Goal: Task Accomplishment & Management: Manage account settings

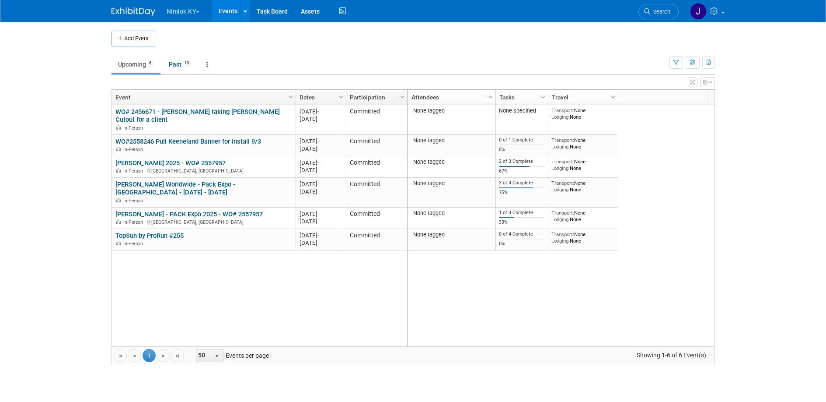
click at [185, 11] on button "Nimlok KY" at bounding box center [188, 9] width 45 height 19
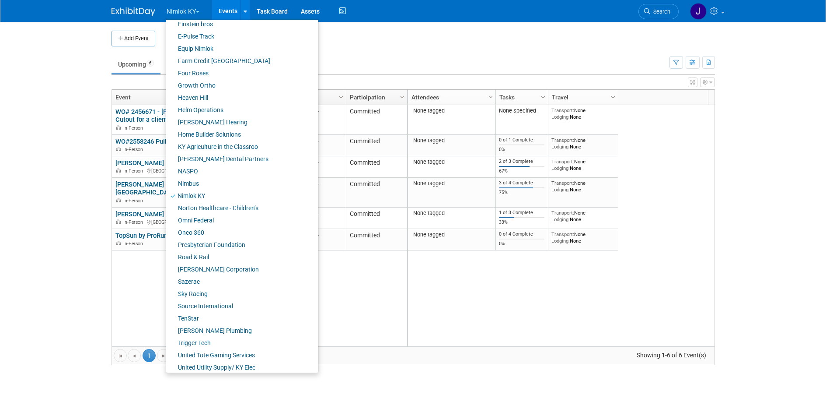
scroll to position [251, 0]
click at [202, 171] on link "NASPO" at bounding box center [239, 170] width 146 height 12
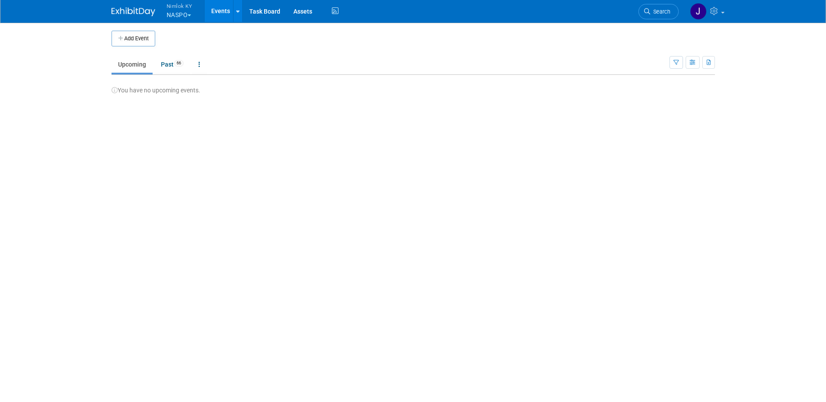
click at [191, 14] on span "button" at bounding box center [189, 15] width 3 height 2
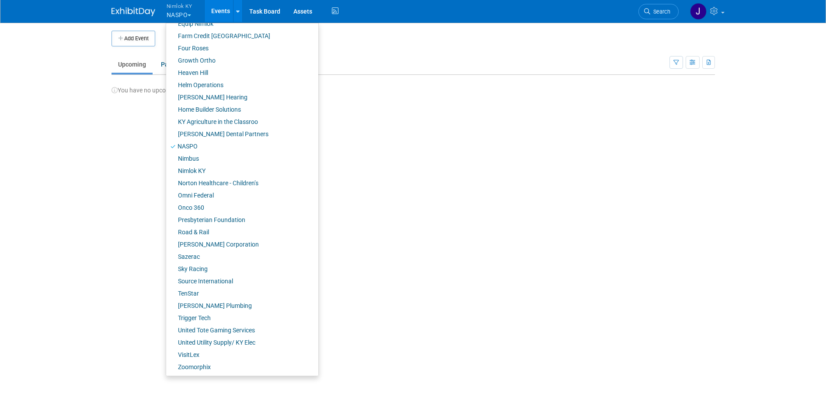
scroll to position [279, 0]
click at [199, 205] on link "Onco 360" at bounding box center [239, 207] width 146 height 12
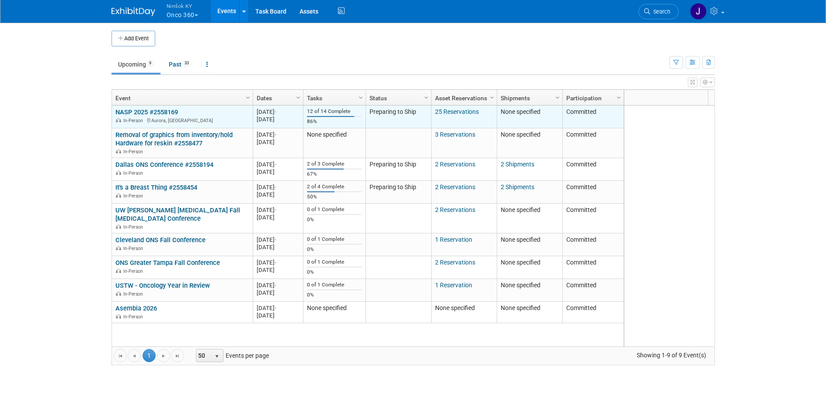
click at [154, 116] on div "In-Person Aurora, CO" at bounding box center [181, 119] width 133 height 7
click at [153, 112] on link "NASP 2025 #2558169" at bounding box center [146, 112] width 63 height 8
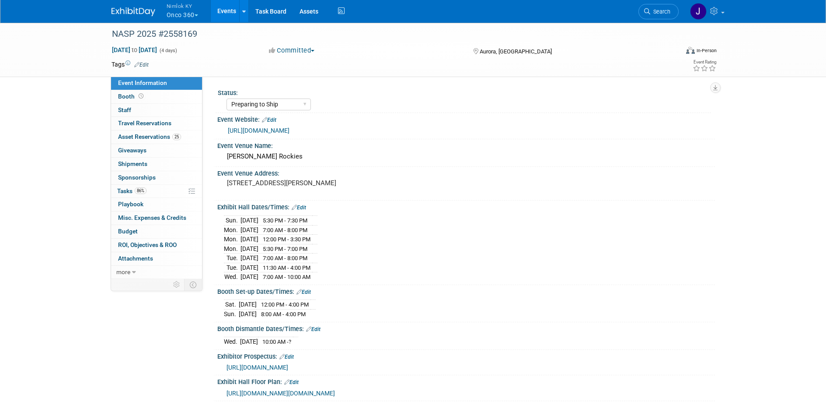
select select "Preparing to Ship"
click at [138, 190] on span "86%" at bounding box center [141, 190] width 12 height 7
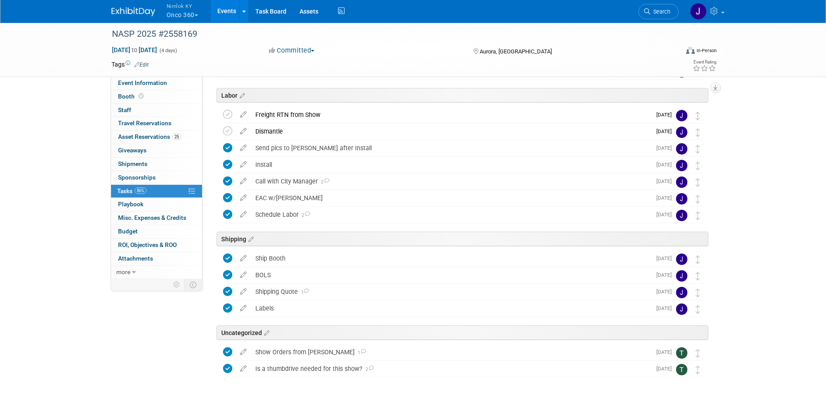
scroll to position [68, 0]
click at [188, 17] on button "Nimlok KY Onco 360" at bounding box center [187, 11] width 43 height 23
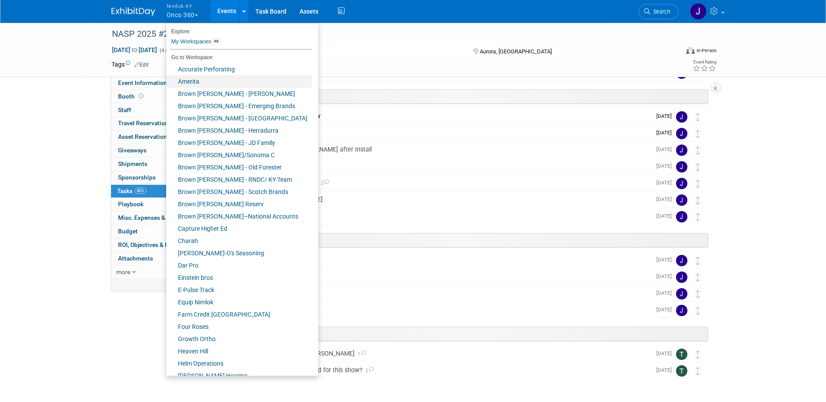
click at [199, 80] on link "Amerita" at bounding box center [239, 81] width 146 height 12
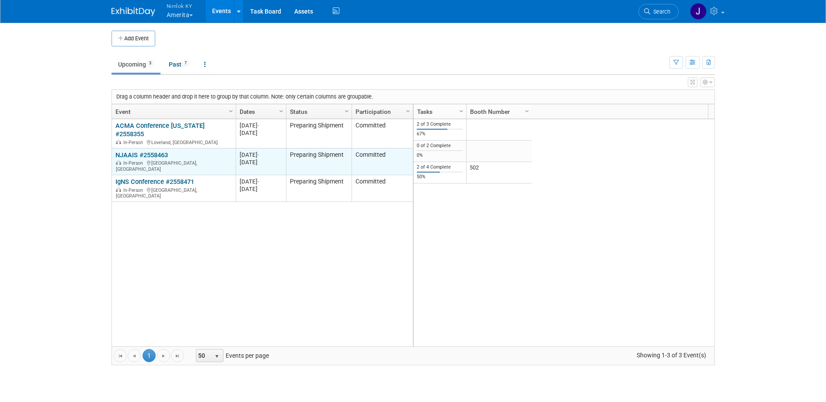
click at [163, 151] on link "NJAAIS #2558463" at bounding box center [141, 155] width 52 height 8
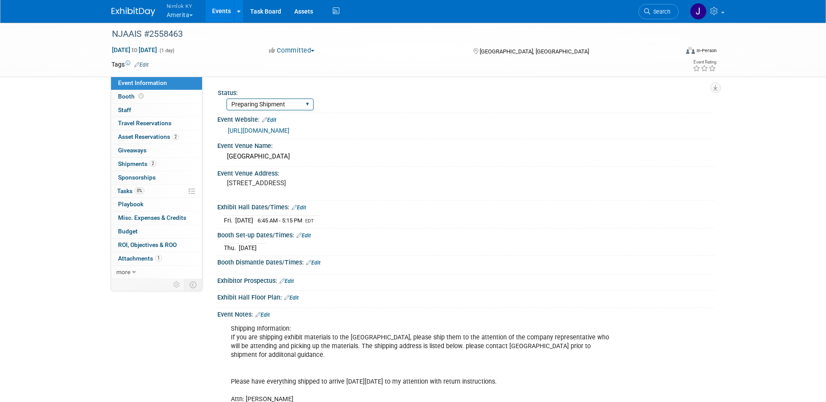
click at [252, 105] on select "Complete Preparing Shipment Shipping to Rep/AdvWH Waiting on RTN Shipment" at bounding box center [270, 104] width 87 height 12
select select "Shipping to Rep/AdvWH"
click at [227, 98] on select "Complete Preparing Shipment Shipping to Rep/AdvWH Waiting on RTN Shipment" at bounding box center [270, 104] width 87 height 12
click at [159, 137] on span "Asset Reservations 2" at bounding box center [148, 136] width 61 height 7
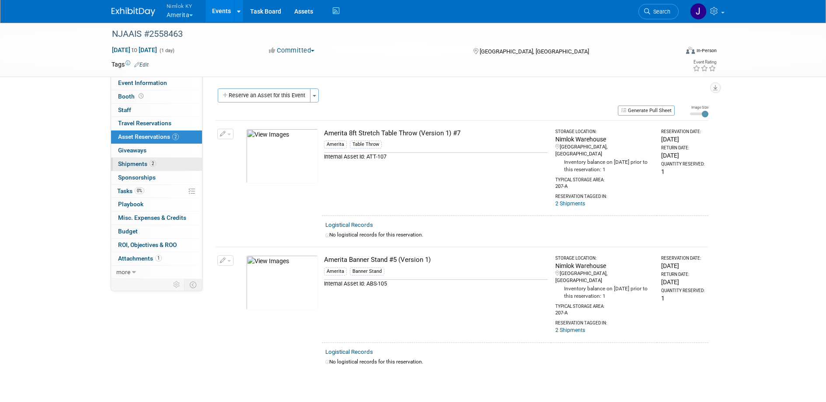
click at [155, 163] on span "2" at bounding box center [153, 163] width 7 height 7
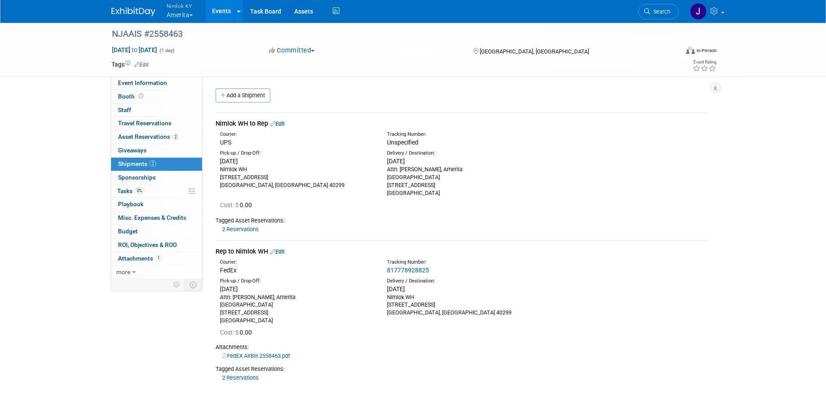
click at [285, 124] on link "Edit" at bounding box center [277, 123] width 14 height 7
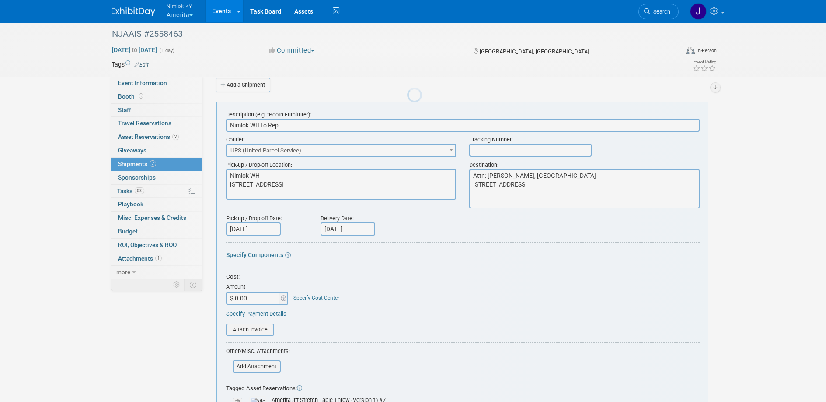
scroll to position [13, 0]
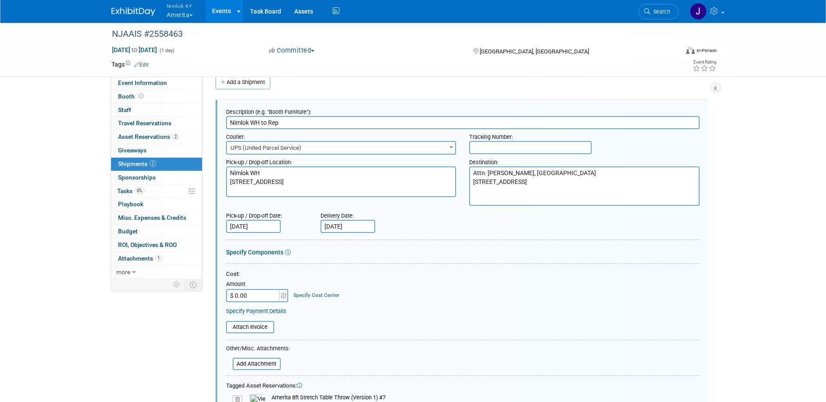
click at [490, 146] on input "text" at bounding box center [530, 147] width 122 height 13
paste input "1z2rx9090243057311"
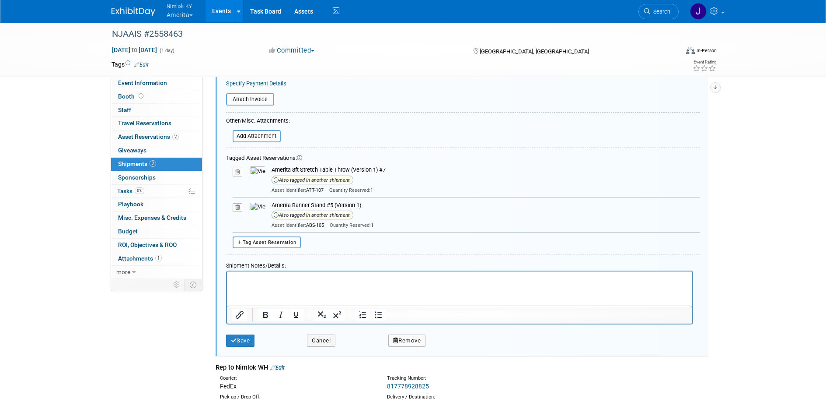
scroll to position [263, 0]
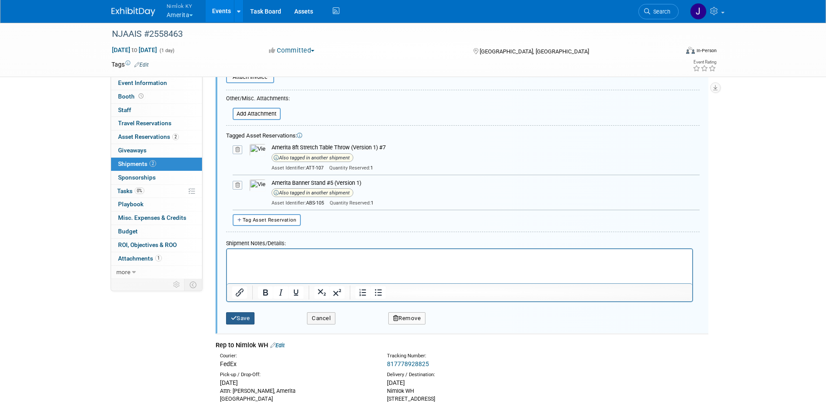
type input "1z2rx9090243057311"
click at [243, 320] on button "Save" at bounding box center [240, 318] width 29 height 12
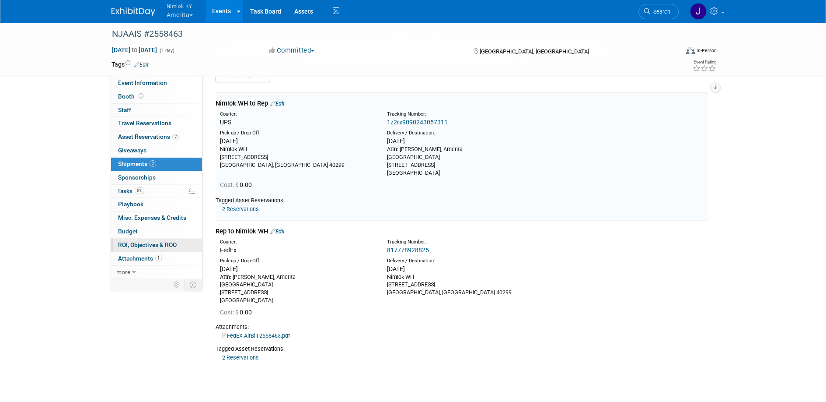
scroll to position [13, 0]
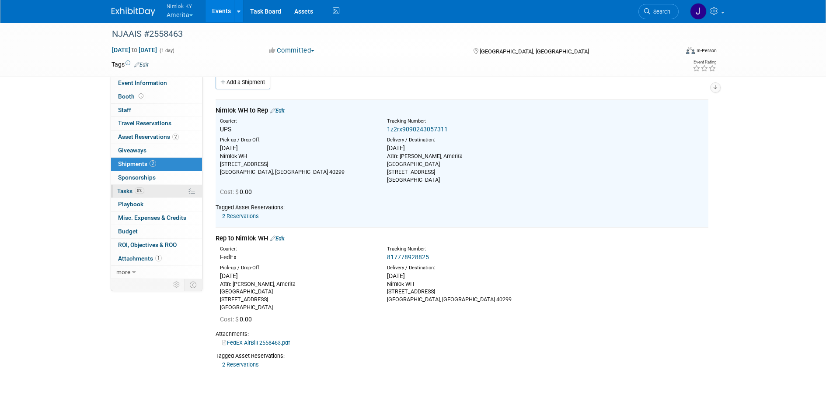
click at [150, 186] on link "0% Tasks 0%" at bounding box center [156, 191] width 91 height 13
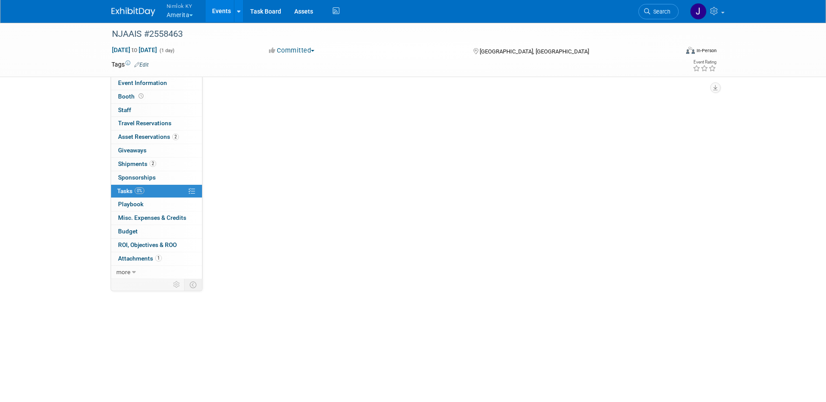
scroll to position [0, 0]
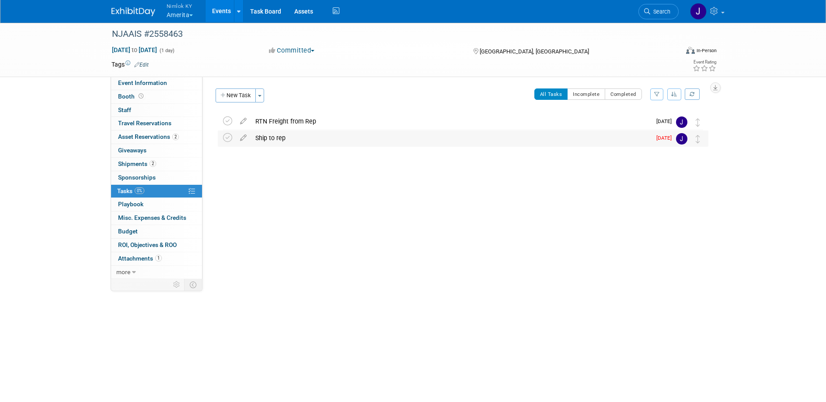
click at [273, 140] on div "Ship to rep" at bounding box center [451, 137] width 400 height 15
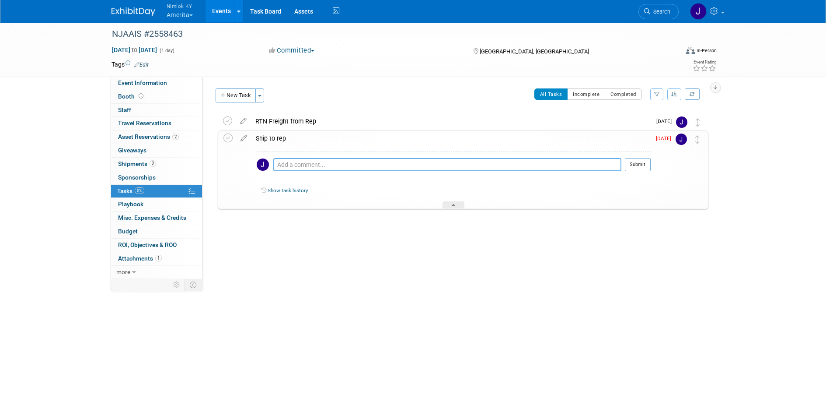
click at [295, 164] on textarea at bounding box center [447, 164] width 348 height 13
paste textarea "1z2rx9090243057311"
type textarea "Tracking: 1z2rx9090243057311"
click at [636, 167] on button "Submit" at bounding box center [638, 164] width 26 height 13
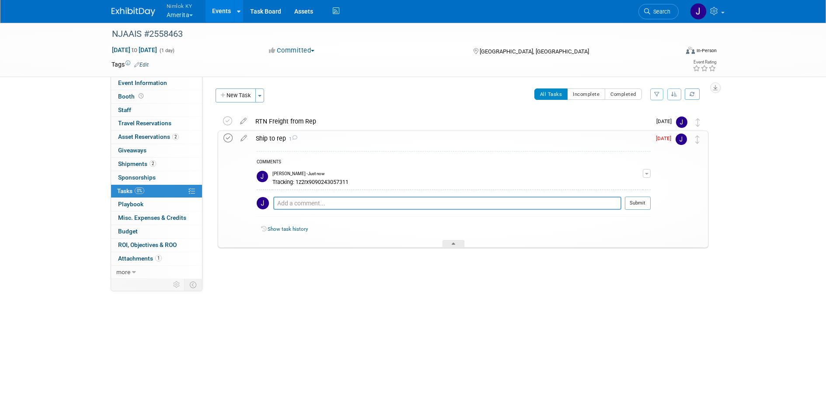
click at [228, 137] on icon at bounding box center [228, 137] width 9 height 9
click at [452, 243] on icon at bounding box center [453, 244] width 3 height 5
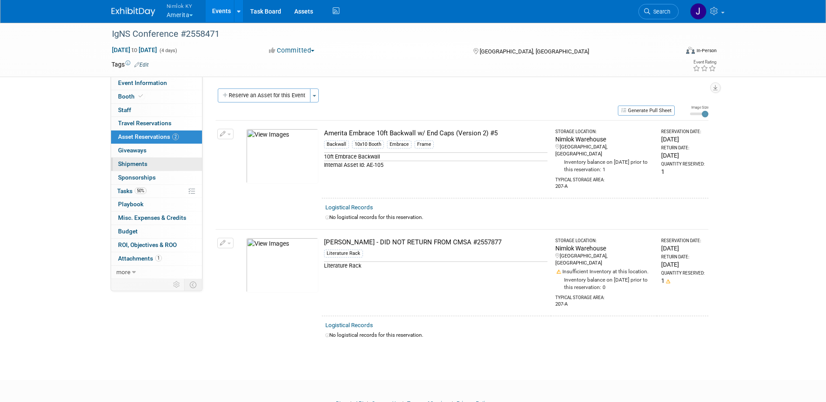
click at [162, 164] on link "0 Shipments 0" at bounding box center [156, 163] width 91 height 13
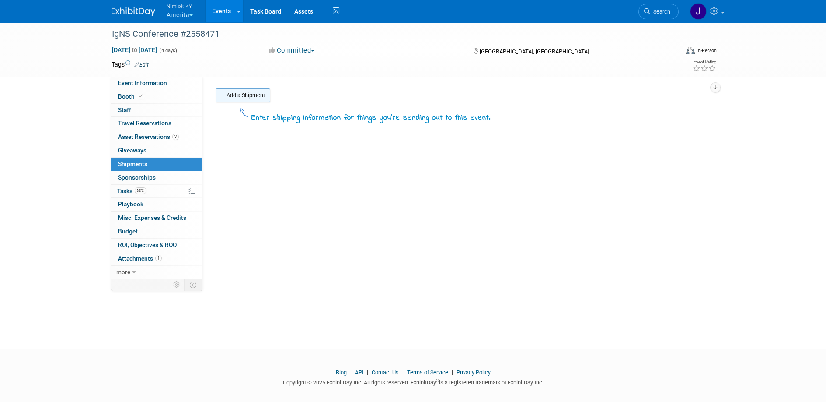
click at [243, 99] on link "Add a Shipment" at bounding box center [243, 95] width 55 height 14
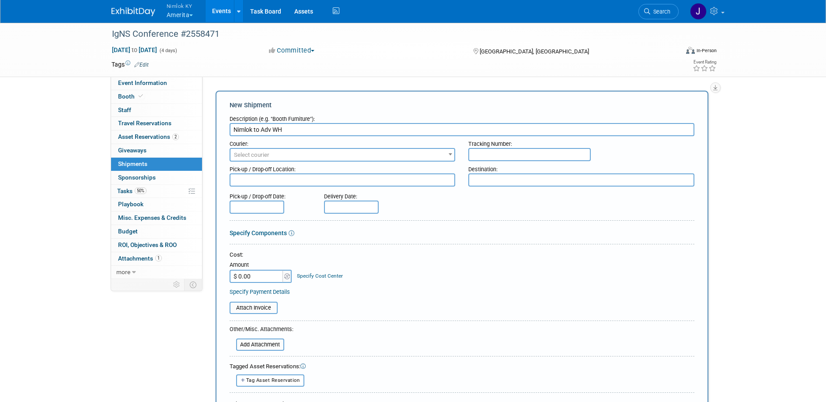
type input "Nimlok to Adv WH"
click at [316, 151] on span "Select courier" at bounding box center [343, 155] width 224 height 12
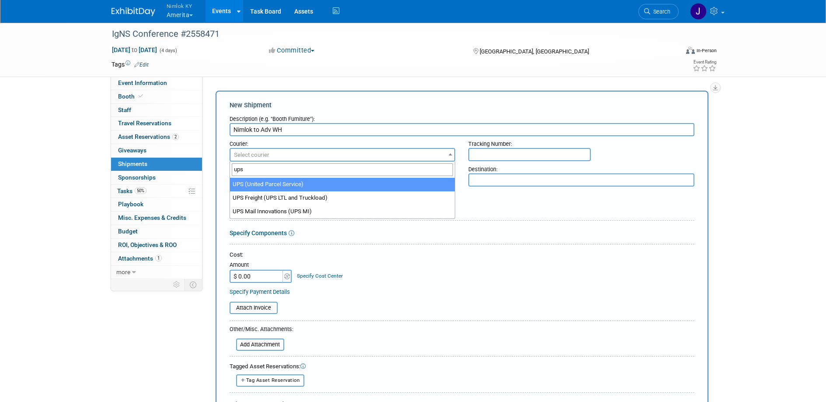
type input "ups"
select select "508"
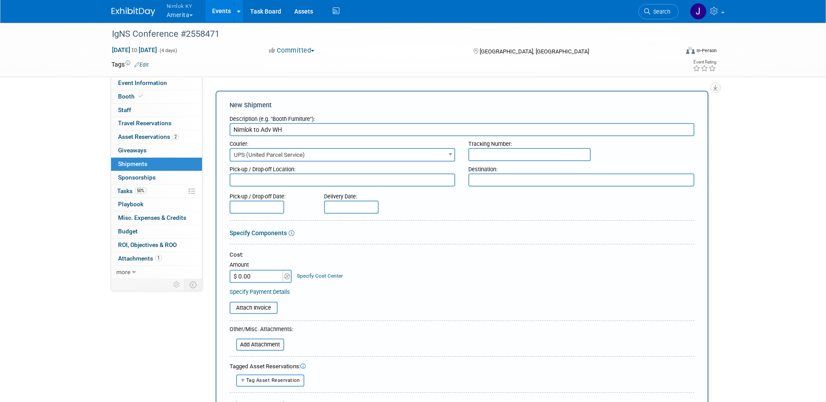
click at [309, 177] on textarea at bounding box center [343, 179] width 226 height 13
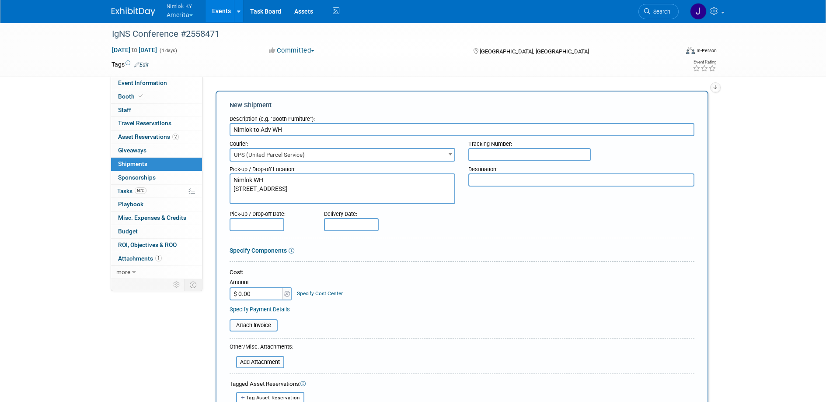
type textarea "Nimlok WH 10501 Bunsen Way, Suite 101 Louisville, KY 40299"
paste textarea "IgNS 2025 ATTN: Amerita, #502 c/o C-1 Trade Show Services 4050 Valley View Lane…"
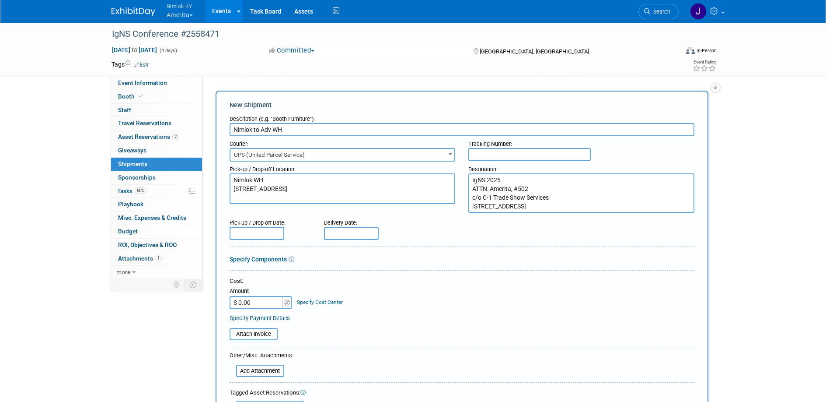
type textarea "IgNS 2025 ATTN: Amerita, #502 c/o C-1 Trade Show Services 4050 Valley View Lane…"
click at [243, 232] on input "text" at bounding box center [257, 233] width 55 height 13
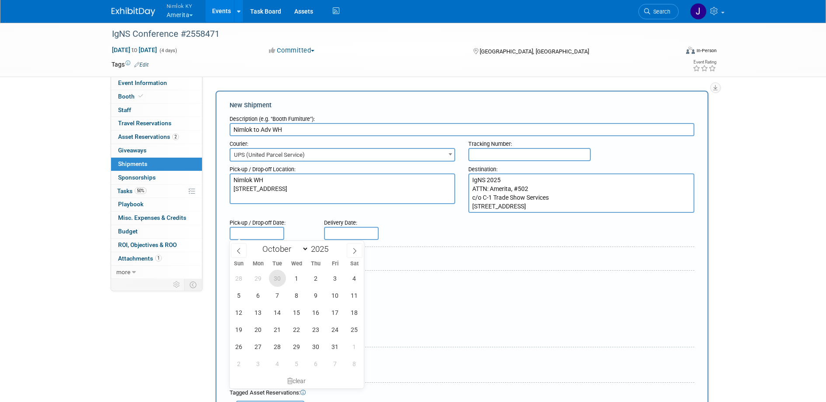
click at [278, 275] on span "30" at bounding box center [277, 277] width 17 height 17
type input "Sep 30, 2025"
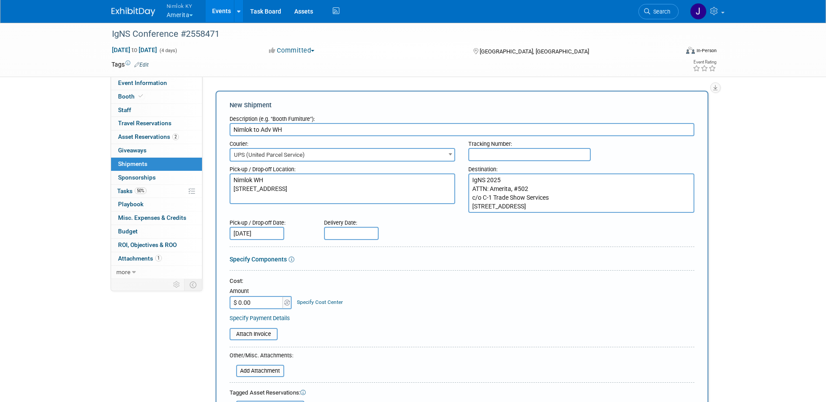
click at [332, 237] on body "Nimlok KY Amerita Explore: My Workspaces 48 Go to Workspace: Accurate Perforati…" at bounding box center [413, 201] width 826 height 402
click at [430, 280] on span "3" at bounding box center [429, 277] width 17 height 17
type input "Oct 3, 2025"
click at [346, 277] on div "Cost:" at bounding box center [462, 281] width 465 height 8
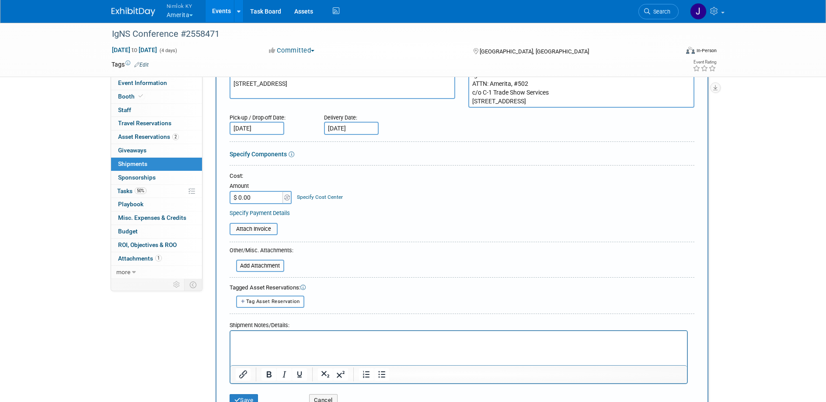
scroll to position [105, 0]
click at [297, 298] on span "Tag Asset Reservation" at bounding box center [273, 301] width 54 height 6
select select
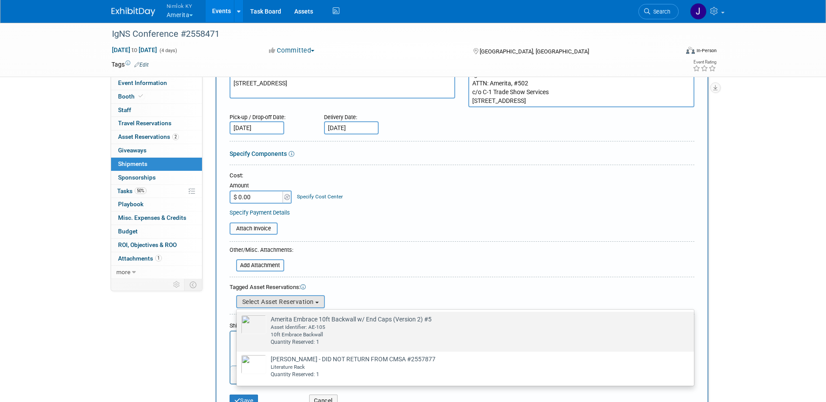
click at [302, 322] on td "Amerita Embrace 10ft Backwall w/ End Caps (Version 2) #5 Already tagged in this…" at bounding box center [471, 330] width 410 height 31
click at [238, 322] on input "Amerita Embrace 10ft Backwall w/ End Caps (Version 2) #5 Already tagged in this…" at bounding box center [235, 319] width 6 height 6
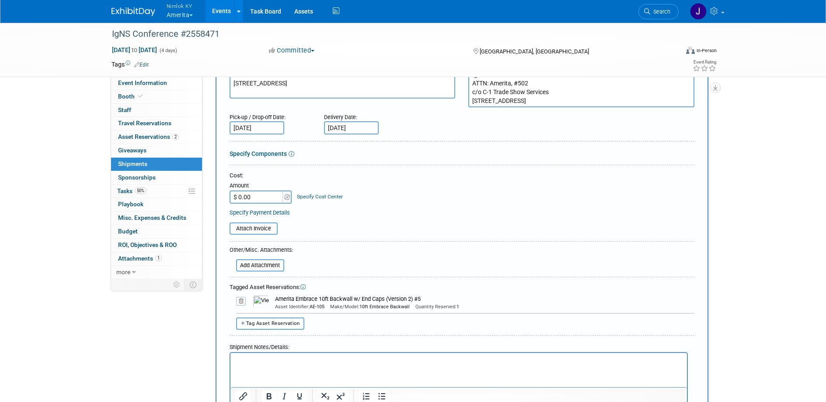
click at [295, 324] on span "Tag Asset Reservation" at bounding box center [273, 323] width 54 height 6
select select
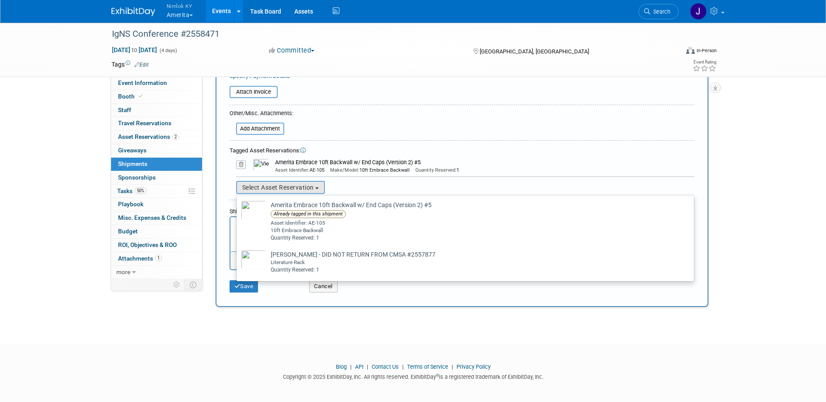
scroll to position [245, 0]
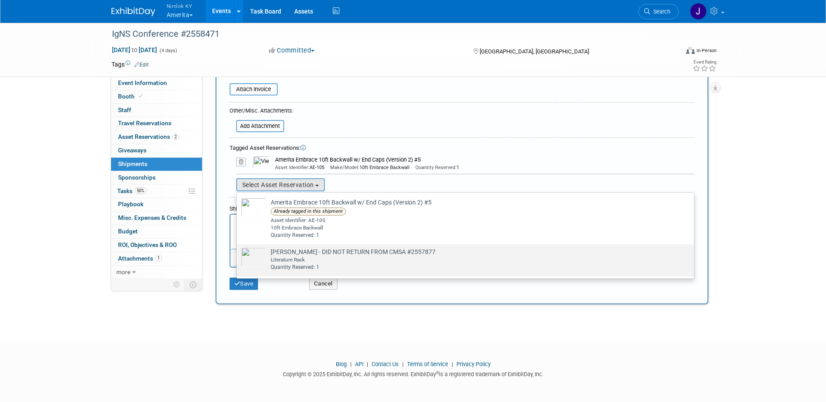
click at [308, 254] on td "Amerita Lit Rack - DID NOT RETURN FROM CMSA #2557877 Already tagged in this shi…" at bounding box center [471, 259] width 410 height 24
click at [238, 254] on input "Amerita Lit Rack - DID NOT RETURN FROM CMSA #2557877 Already tagged in this shi…" at bounding box center [235, 252] width 6 height 6
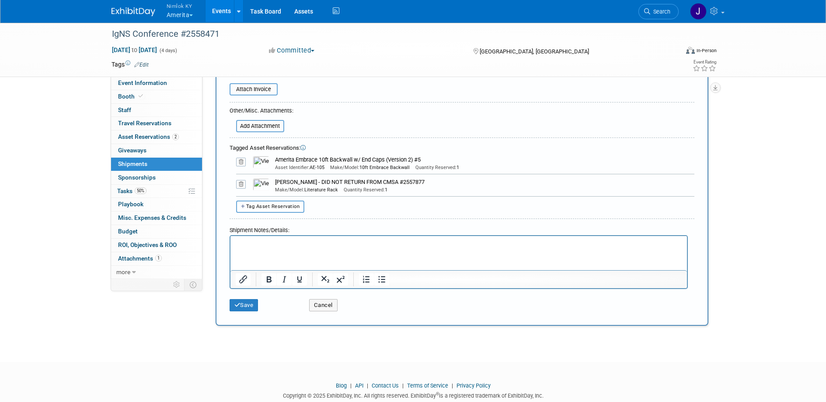
click at [293, 204] on span "Tag Asset Reservation" at bounding box center [273, 206] width 54 height 6
select select
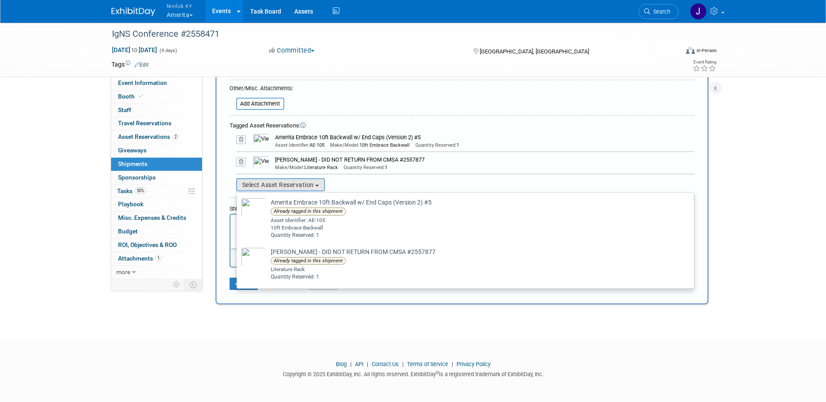
click at [459, 178] on div "Select Asset Reservation Amerita Embrace 10ft Backwall w/ End Caps (Version 2) …" at bounding box center [465, 184] width 458 height 13
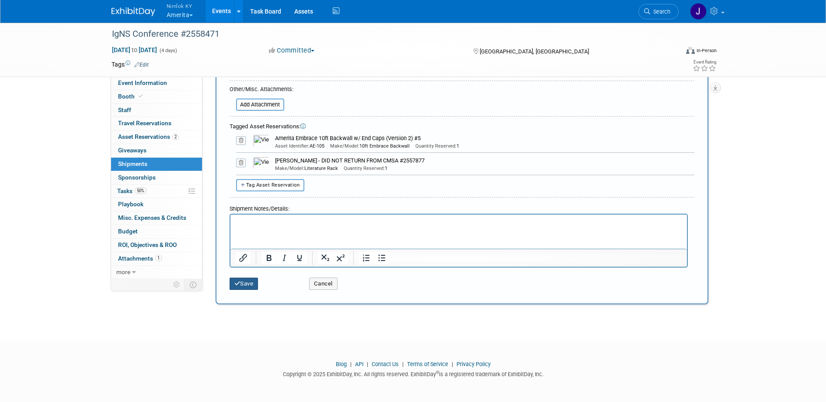
click at [253, 283] on button "Save" at bounding box center [244, 283] width 29 height 12
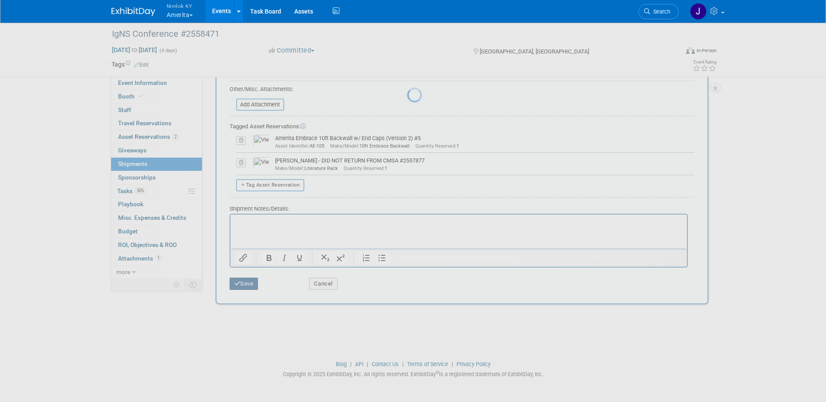
scroll to position [8, 0]
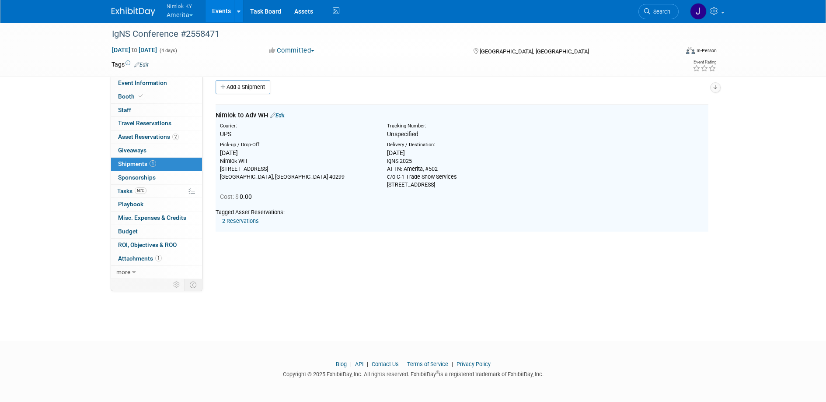
click at [253, 93] on link "Add a Shipment" at bounding box center [243, 87] width 55 height 14
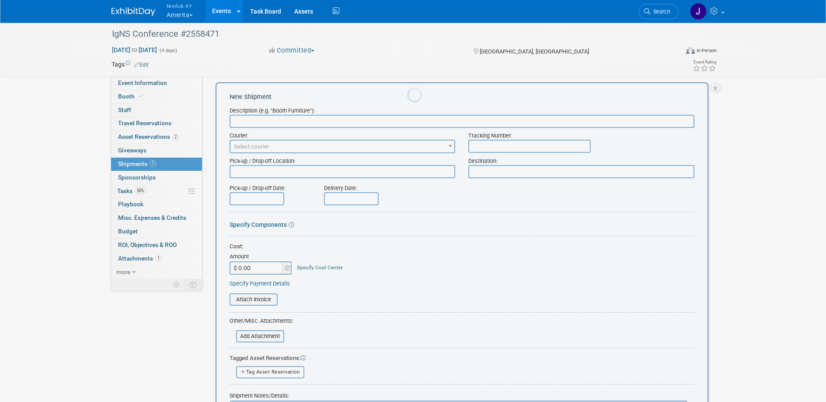
scroll to position [0, 0]
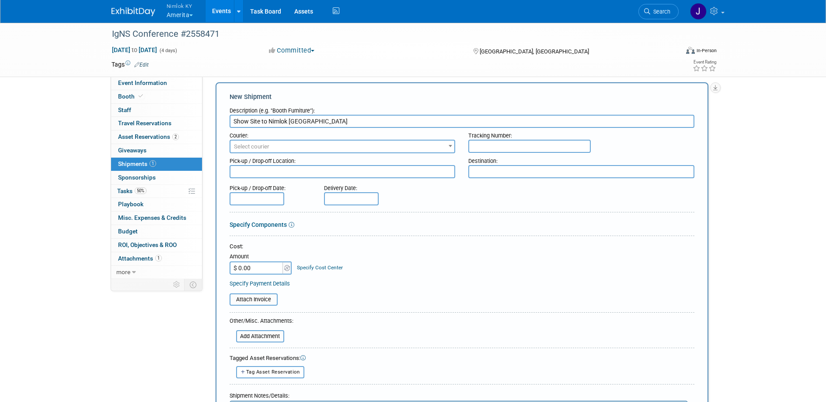
type input "Show Site to Nimlok KY"
click at [262, 144] on span "Select courier" at bounding box center [251, 146] width 35 height 7
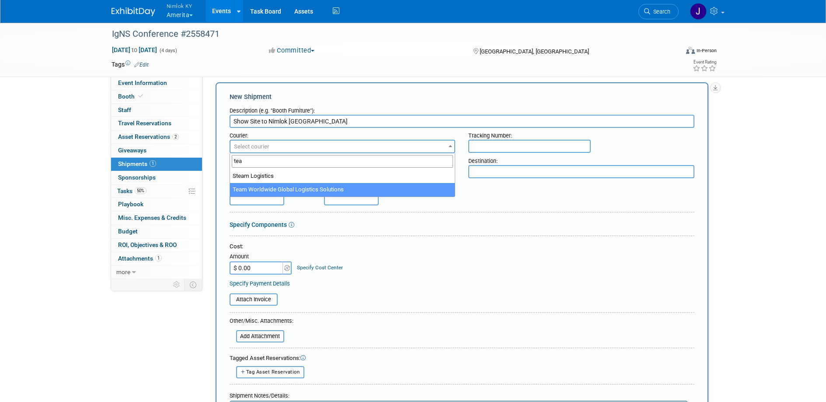
type input "tea"
select select "569"
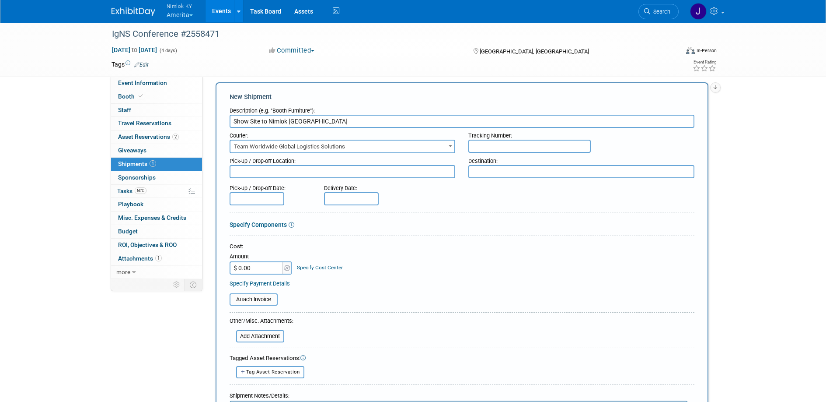
click at [268, 171] on textarea at bounding box center [343, 171] width 226 height 13
paste textarea "IgNS 2025 Loews Arlington Hotel c/o C-1 Trade Show Services ATTN: Amerita, #502…"
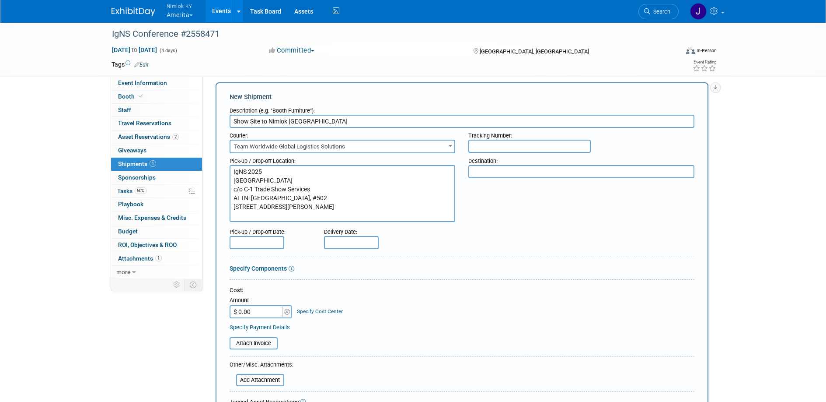
type textarea "IgNS 2025 Loews Arlington Hotel c/o C-1 Trade Show Services ATTN: Amerita, #502…"
click at [503, 173] on textarea at bounding box center [581, 171] width 226 height 13
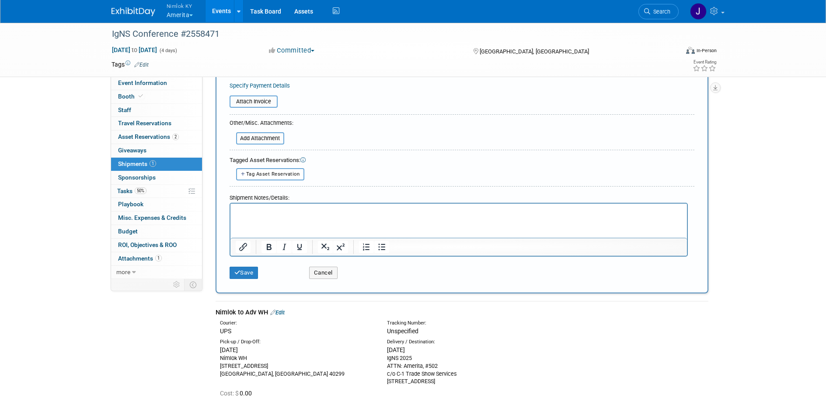
scroll to position [284, 0]
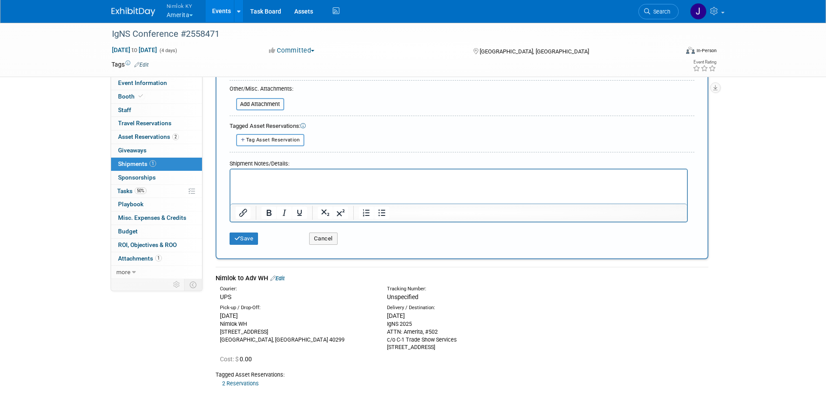
click at [293, 342] on div "Nimlok WH 10501 Bunsen Way, Suite 101 Louisville, KY 40299" at bounding box center [297, 332] width 154 height 24
drag, startPoint x: 269, startPoint y: 340, endPoint x: 217, endPoint y: 325, distance: 55.1
click at [217, 325] on div "Pick-up / Drop-Off: Tue. Sep 30, 2025 Nimlok WH 10501 Bunsen Way, Suite 101 Lou…" at bounding box center [296, 323] width 167 height 39
copy div "Nimlok WH 10501 Bunsen Way, Suite 101 Louisville, KY 40299"
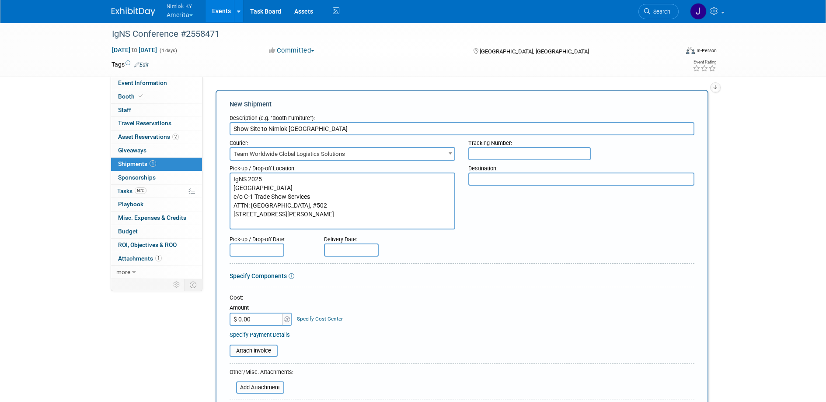
scroll to position [0, 0]
click at [519, 179] on textarea at bounding box center [581, 179] width 226 height 13
paste textarea "Nimlok WH [STREET_ADDRESS]"
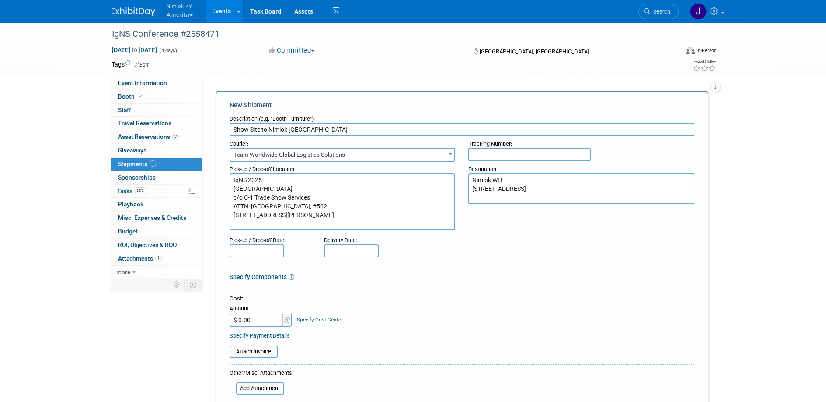
click at [507, 180] on textarea "Nimlok WH [STREET_ADDRESS]" at bounding box center [581, 188] width 226 height 31
type textarea "Nimlok WH ATTN: Amerita 10501 Bunsen Way, Suite 101 Louisville, KY 40299"
click at [268, 249] on input "text" at bounding box center [257, 250] width 55 height 13
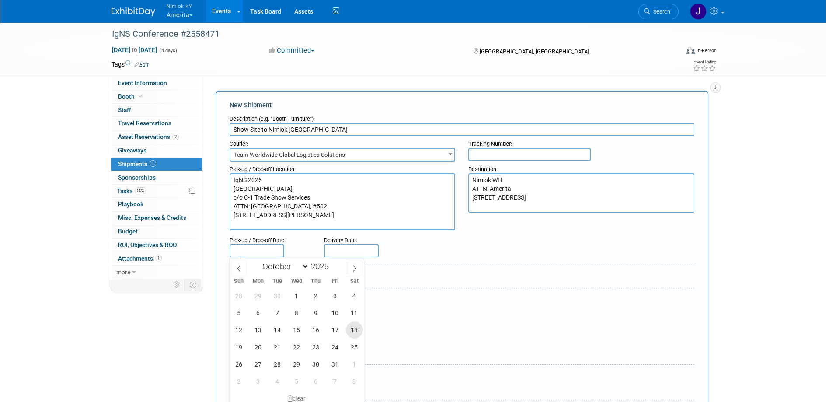
click at [353, 329] on span "18" at bounding box center [354, 329] width 17 height 17
type input "Oct 18, 2025"
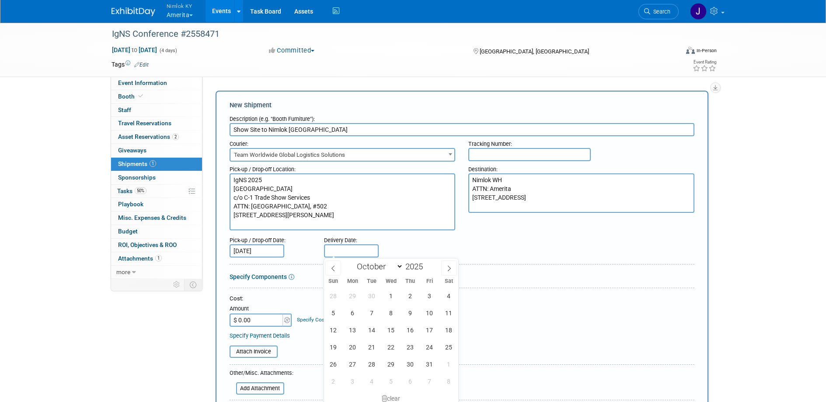
click at [354, 250] on input "text" at bounding box center [351, 250] width 55 height 13
click at [430, 345] on span "24" at bounding box center [429, 346] width 17 height 17
type input "Oct 24, 2025"
click at [382, 303] on div "Cost: Amount $ 0.00 Specify Cost Center Cost Center -- Not Specified --" at bounding box center [462, 310] width 465 height 32
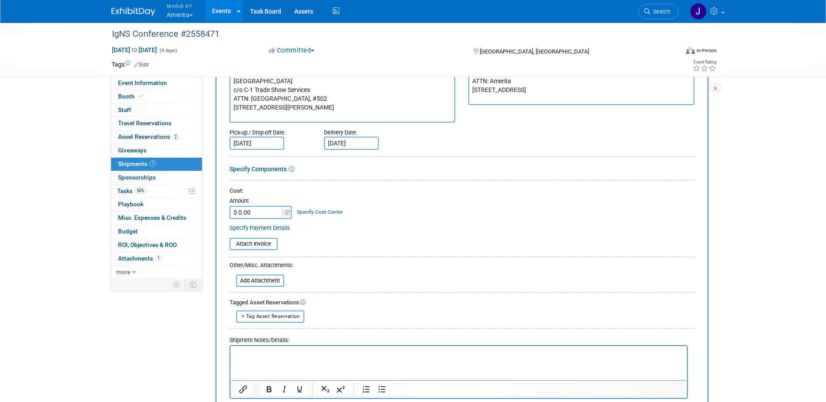
scroll to position [125, 0]
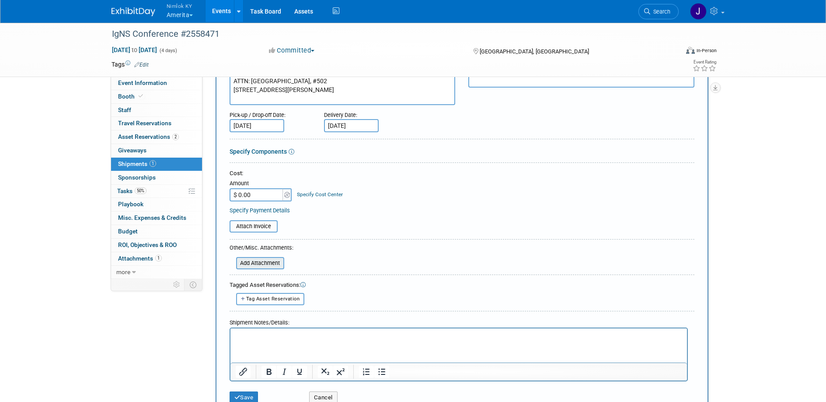
click at [267, 265] on input "file" at bounding box center [231, 263] width 104 height 10
click at [277, 264] on input "file" at bounding box center [231, 263] width 104 height 10
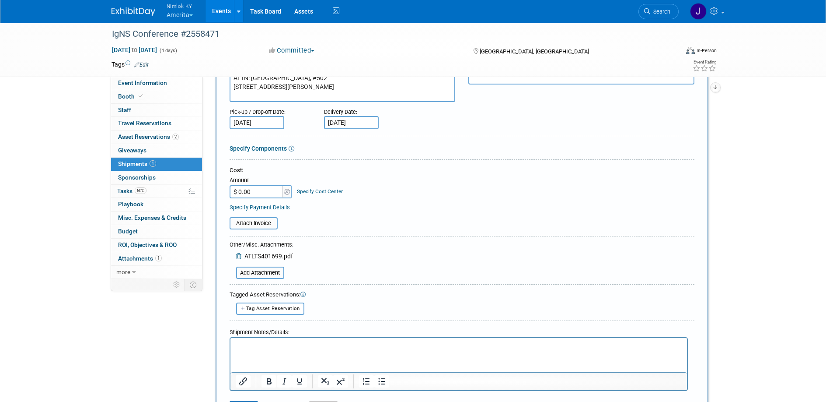
scroll to position [129, 0]
click at [370, 241] on form "Description (e.g. "Booth Furniture"): Show Site to Nimlok KY Courier: 007EX 17 …" at bounding box center [462, 200] width 465 height 434
click at [287, 309] on span "Tag Asset Reservation" at bounding box center [273, 308] width 54 height 6
select select
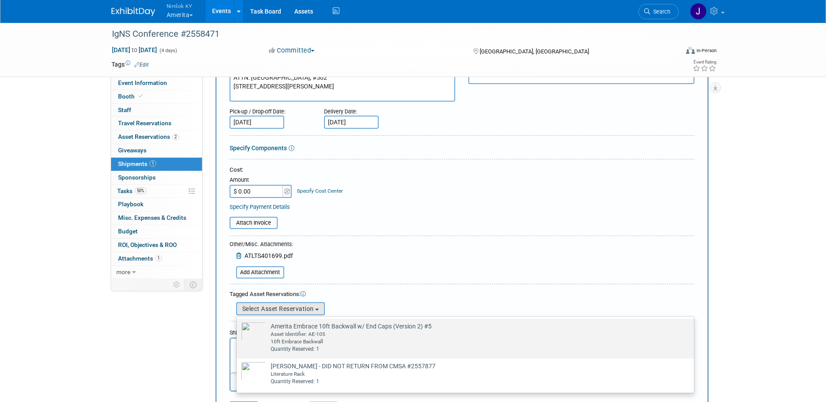
click at [292, 342] on div "10ft Embrace Backwall" at bounding box center [474, 341] width 406 height 7
click at [238, 329] on input "Amerita Embrace 10ft Backwall w/ End Caps (Version 2) #5 Already tagged in this…" at bounding box center [235, 326] width 6 height 6
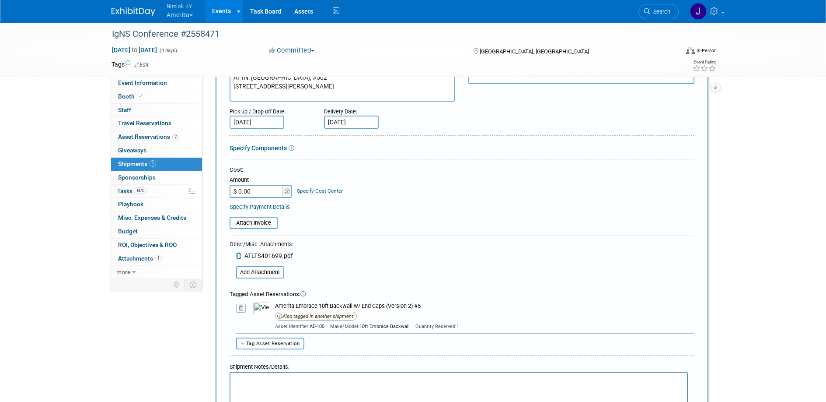
click at [292, 343] on span "Tag Asset Reservation" at bounding box center [273, 343] width 54 height 6
select select
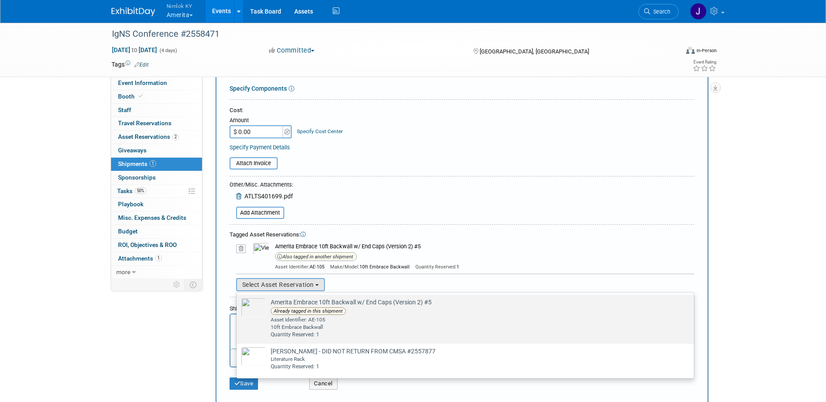
scroll to position [216, 0]
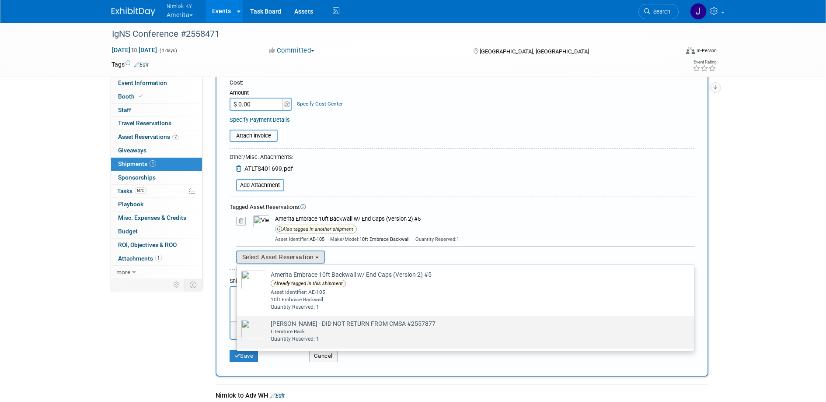
click at [300, 321] on td "Amerita Lit Rack - DID NOT RETURN FROM CMSA #2557877 Already tagged in this shi…" at bounding box center [471, 331] width 410 height 24
click at [238, 321] on input "Amerita Lit Rack - DID NOT RETURN FROM CMSA #2557877 Already tagged in this shi…" at bounding box center [235, 324] width 6 height 6
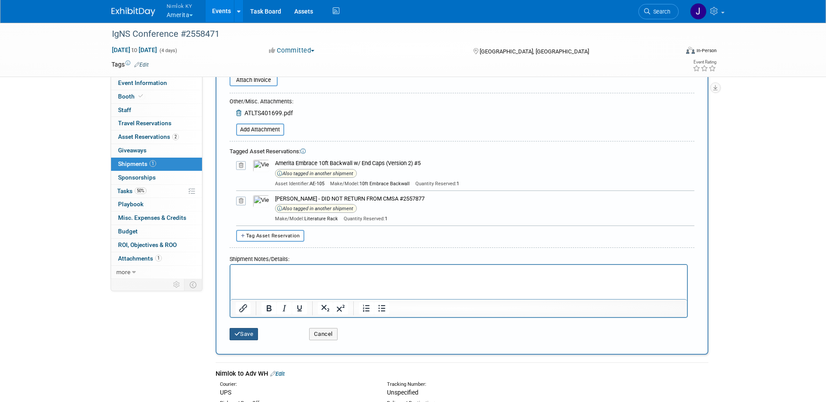
click at [251, 330] on button "Save" at bounding box center [244, 334] width 29 height 12
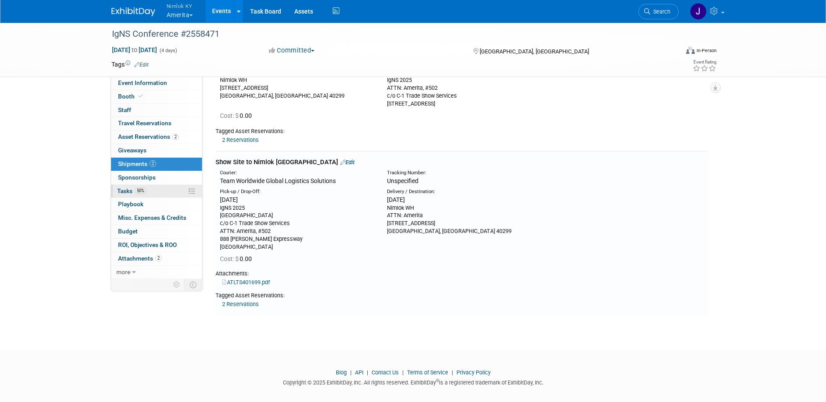
scroll to position [87, 0]
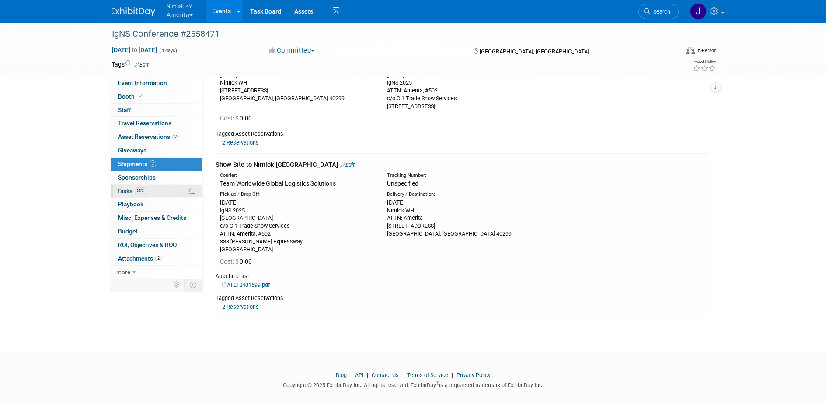
click at [170, 186] on link "50% Tasks 50%" at bounding box center [156, 191] width 91 height 13
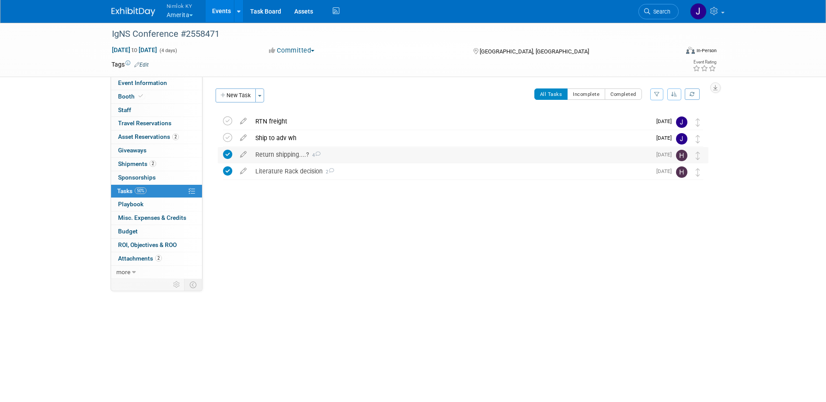
click at [266, 158] on div "Return shipping....? 4" at bounding box center [451, 154] width 400 height 15
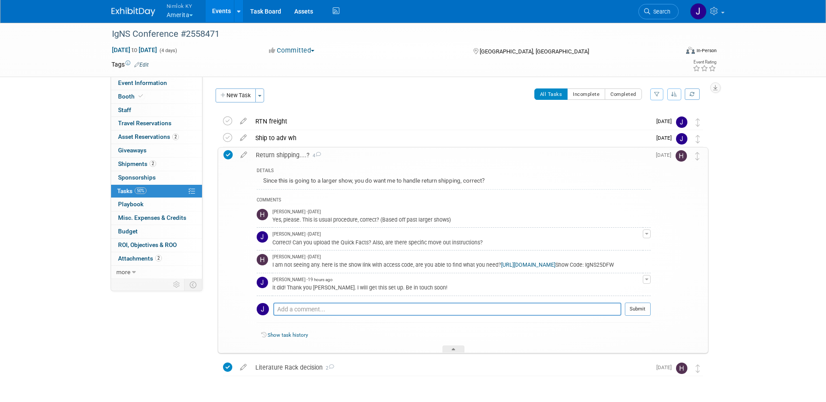
click at [517, 273] on td "Hannah Durbin - 3 days ago I am not seeing any. here is the show link with acce…" at bounding box center [458, 261] width 371 height 23
click at [528, 262] on link "https://c1tradeshowservices.com/order-services/" at bounding box center [528, 265] width 54 height 6
drag, startPoint x: 314, startPoint y: 271, endPoint x: 287, endPoint y: 273, distance: 26.7
click at [287, 268] on div "I am not seeing any. here is the show link with access code, are you able to fi…" at bounding box center [458, 264] width 371 height 8
copy div "IgNS25DFW"
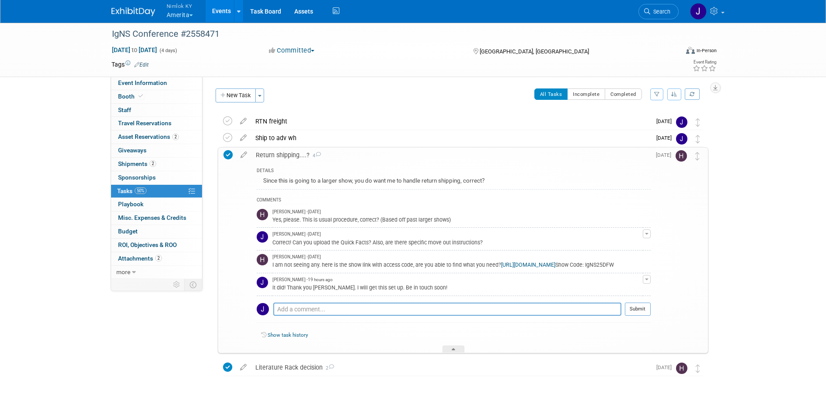
click at [421, 238] on div "Correct! Can you upload the Quick Facts? Also, are there specific move out inst…" at bounding box center [458, 242] width 371 height 8
click at [475, 290] on div "it did! Thank you Hannah. I will get this set up. Be in touch soon!" at bounding box center [458, 287] width 371 height 8
click at [423, 315] on textarea at bounding box center [447, 308] width 348 height 13
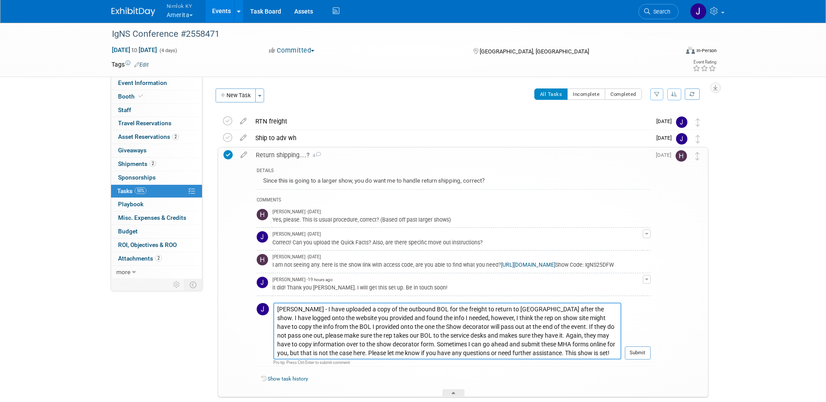
click at [488, 357] on textarea "Hannah - I have uploaded a copy of the outbound BOL for the freight to return t…" at bounding box center [447, 330] width 348 height 57
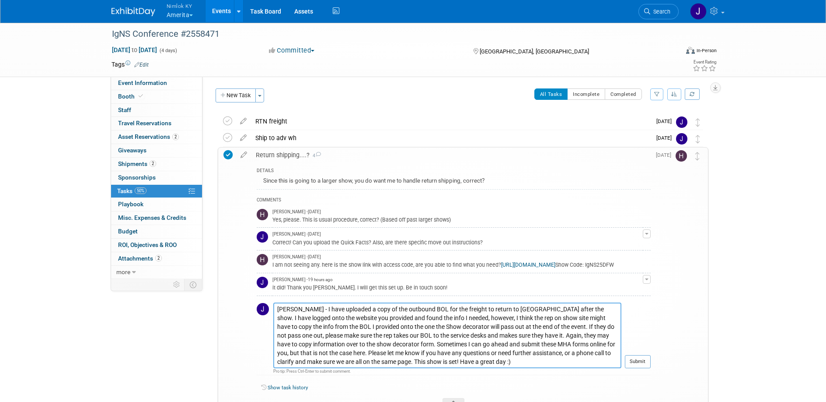
click at [484, 367] on textarea "Hannah - I have uploaded a copy of the outbound BOL for the freight to return t…" at bounding box center [447, 335] width 348 height 66
type textarea "Hannah - I have uploaded a copy of the outbound BOL for the freight to return t…"
click at [637, 367] on button "Submit" at bounding box center [638, 361] width 26 height 13
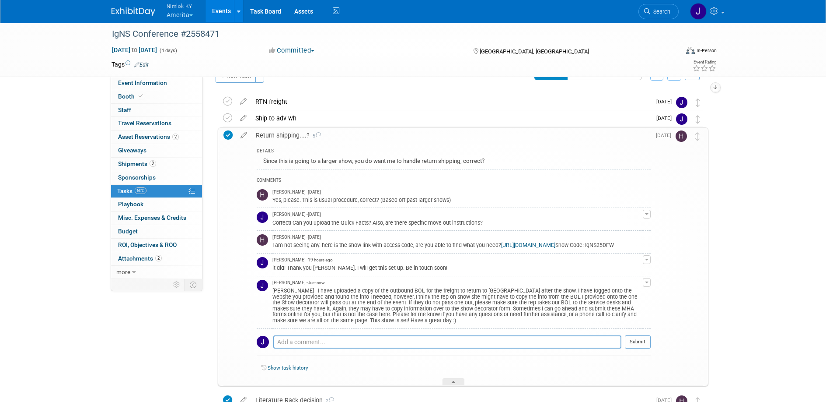
scroll to position [20, 0]
click at [449, 385] on div at bounding box center [454, 380] width 22 height 7
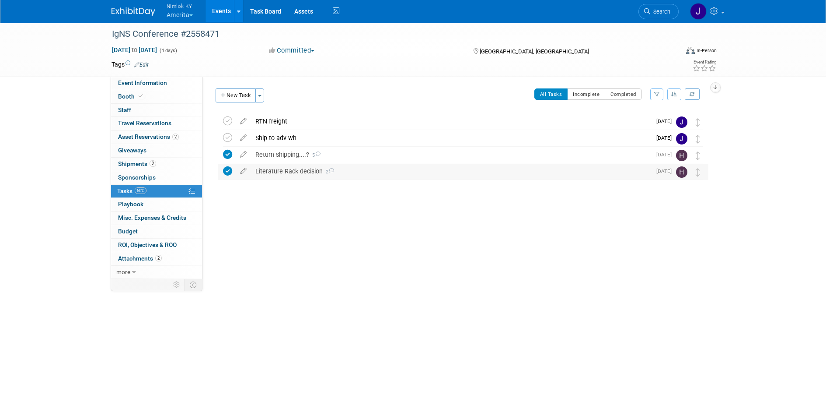
scroll to position [0, 0]
click at [168, 259] on link "2 Attachments 2" at bounding box center [156, 258] width 91 height 13
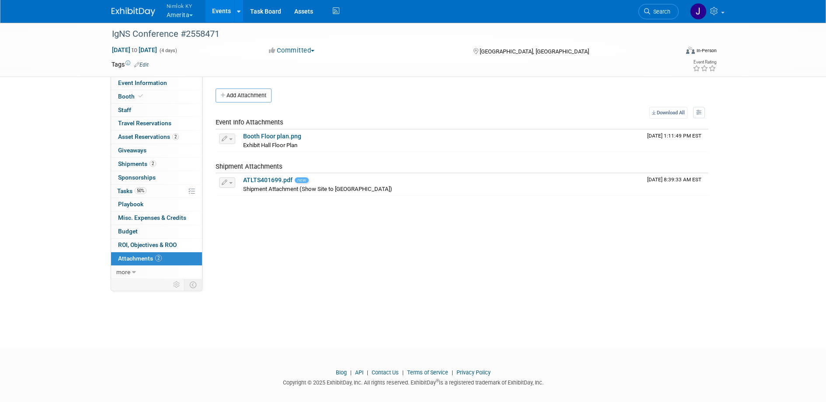
click at [292, 239] on div "Status: Complete Preparing Shipment Shipping to Rep/AdvWH Waiting on RTN Shipme…" at bounding box center [459, 178] width 513 height 202
click at [152, 189] on link "50% Tasks 50%" at bounding box center [156, 191] width 91 height 13
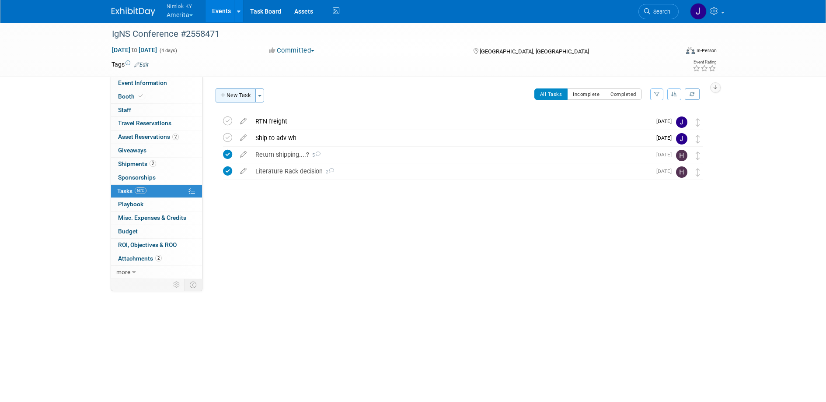
click at [237, 98] on button "New Task" at bounding box center [236, 95] width 40 height 14
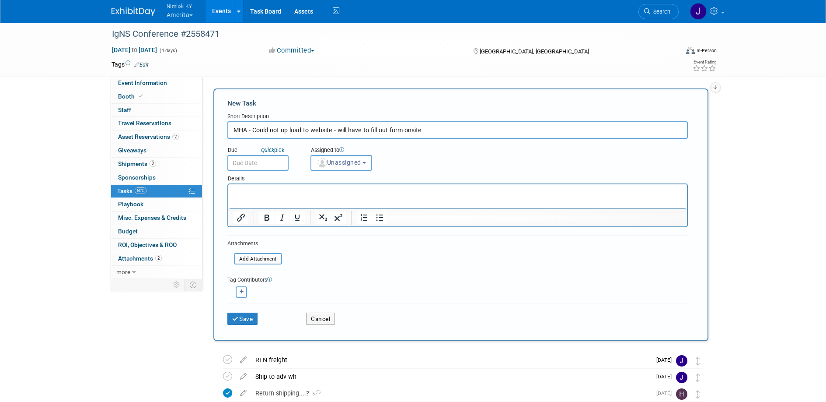
type input "MHA - Could not up load to website - will have to fill out form onsite"
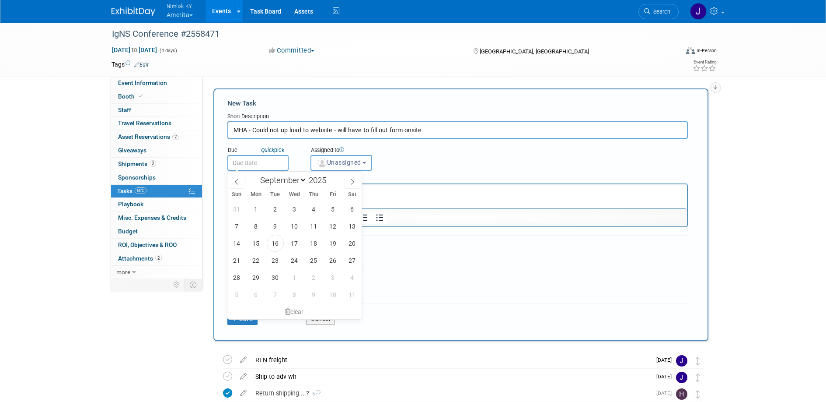
click at [277, 166] on body "Nimlok KY Amerita Explore: My Workspaces 48 Go to Workspace: Accurate Perforati…" at bounding box center [413, 201] width 826 height 402
click at [276, 241] on span "16" at bounding box center [275, 242] width 17 height 17
type input "Sep 16, 2025"
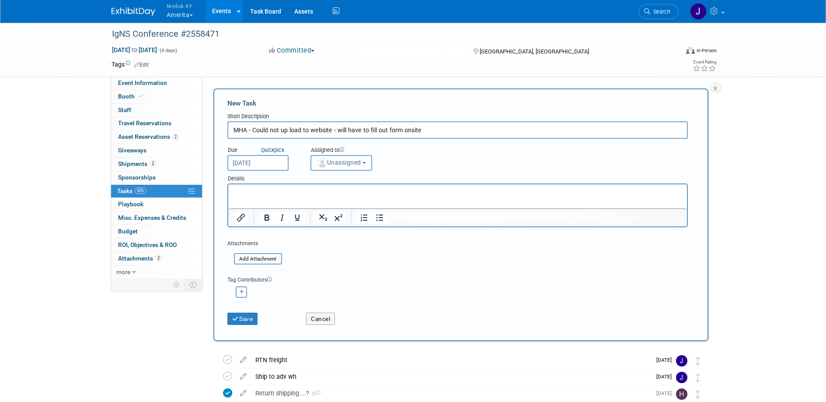
click at [334, 163] on span "Unassigned" at bounding box center [339, 162] width 45 height 7
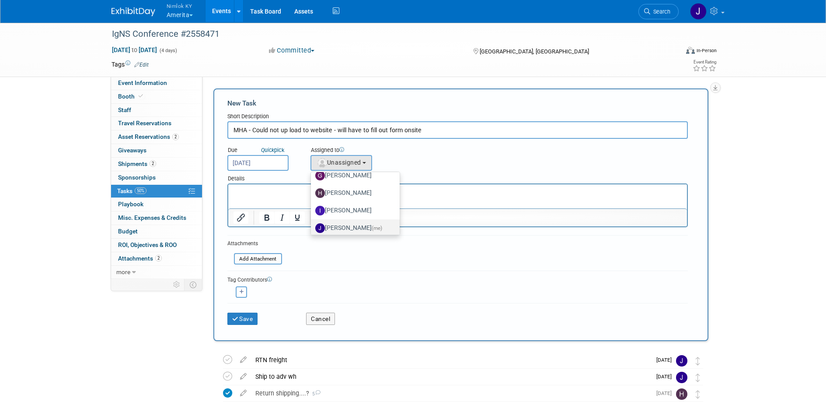
click at [356, 228] on label "Jamie Dunn (me)" at bounding box center [353, 228] width 76 height 14
click at [312, 228] on input "Jamie Dunn (me)" at bounding box center [310, 227] width 6 height 6
select select "6959d863-ee32-42c4-bffe-2330cab25484"
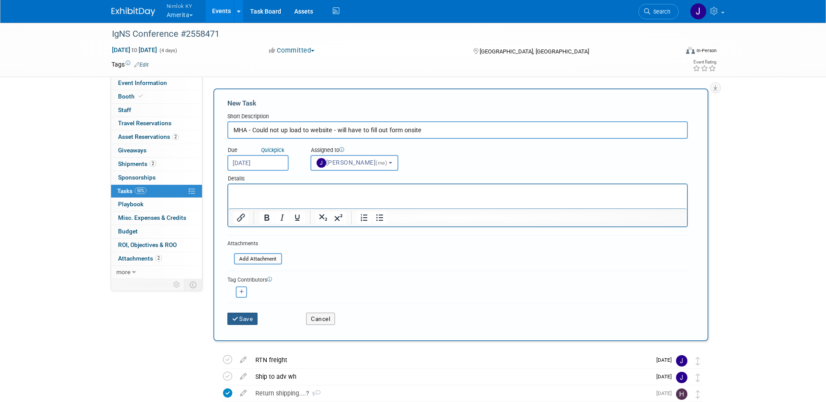
click at [244, 315] on button "Save" at bounding box center [242, 318] width 31 height 12
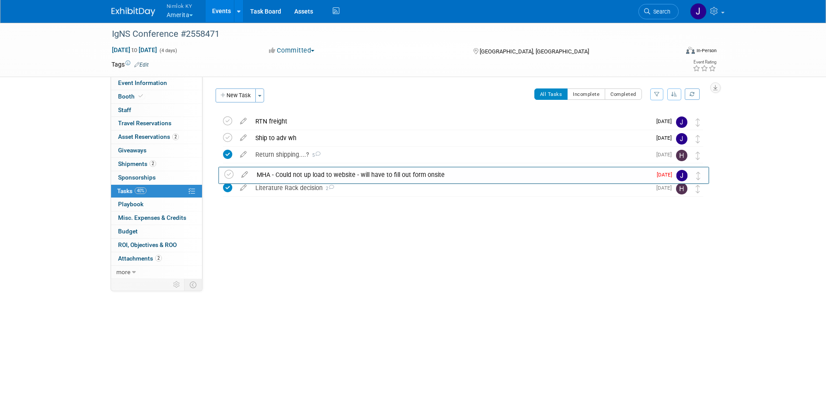
drag, startPoint x: 700, startPoint y: 121, endPoint x: 701, endPoint y: 174, distance: 52.9
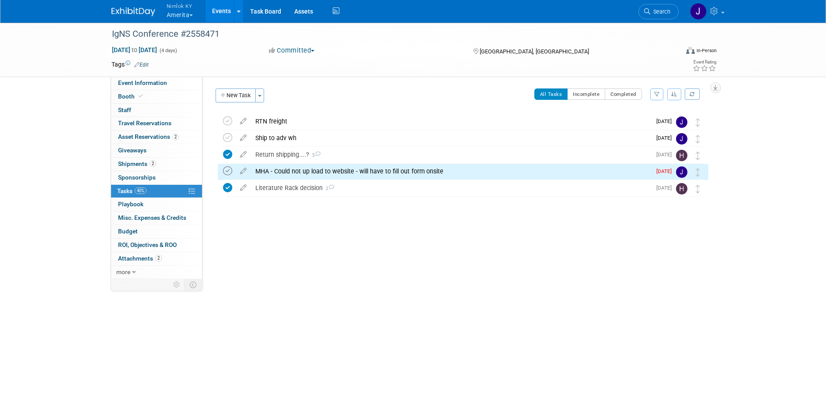
click at [229, 172] on icon at bounding box center [227, 170] width 9 height 9
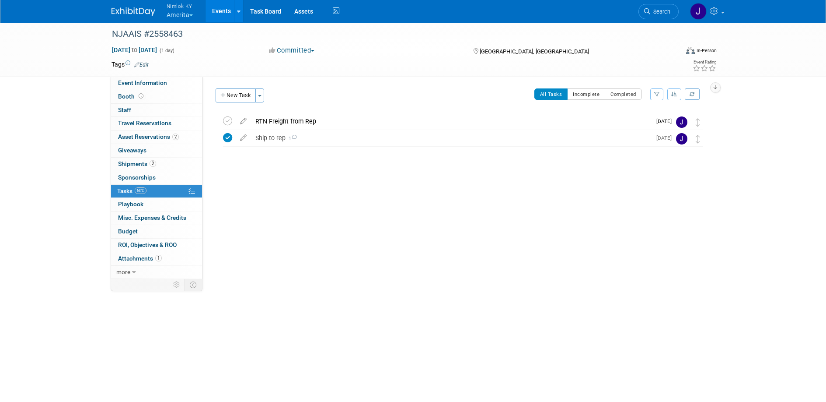
click at [181, 17] on button "Nimlok KY Amerita" at bounding box center [185, 11] width 38 height 23
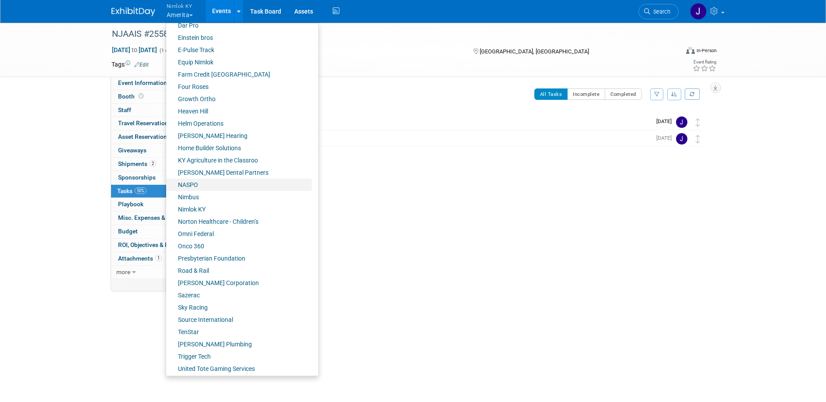
scroll to position [279, 0]
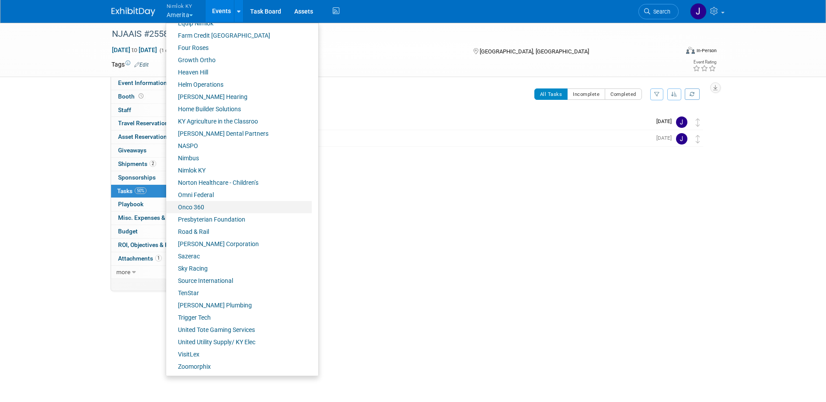
click at [207, 211] on link "Onco 360" at bounding box center [239, 207] width 146 height 12
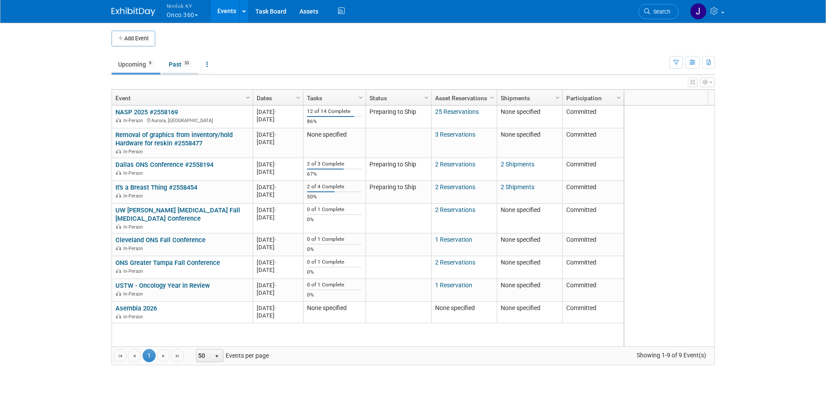
click at [177, 59] on link "Past 33" at bounding box center [180, 64] width 36 height 17
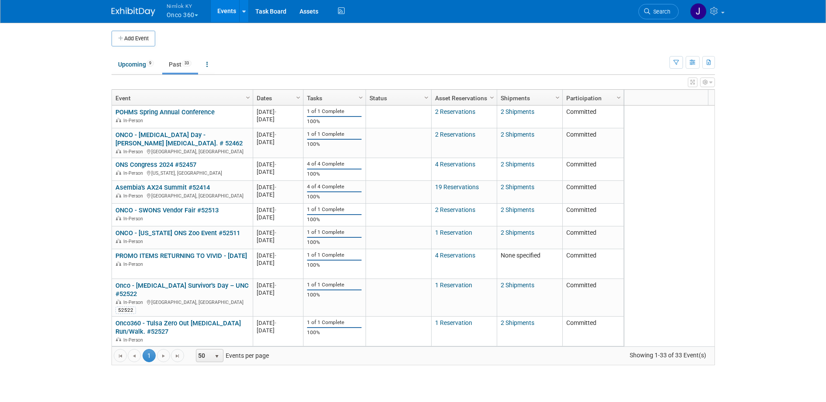
scroll to position [615, 0]
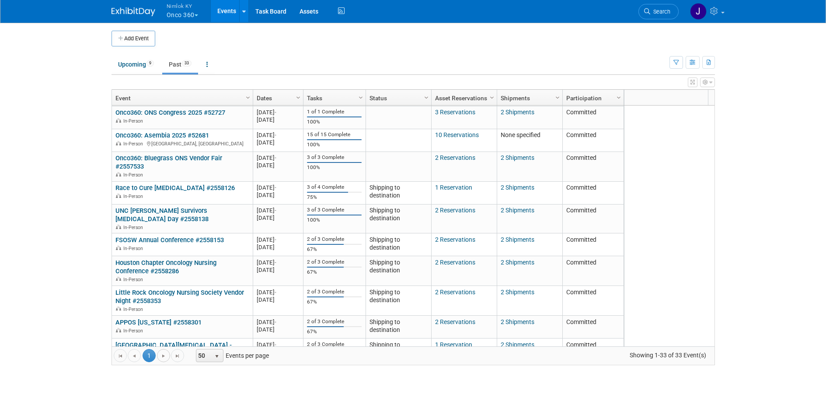
click at [159, 357] on link "Go to the next page" at bounding box center [163, 355] width 13 height 13
click at [164, 354] on span "Go to the next page" at bounding box center [163, 355] width 7 height 7
click at [178, 356] on span "Go to the last page" at bounding box center [177, 355] width 7 height 7
click at [164, 357] on span "Go to the next page" at bounding box center [163, 355] width 7 height 7
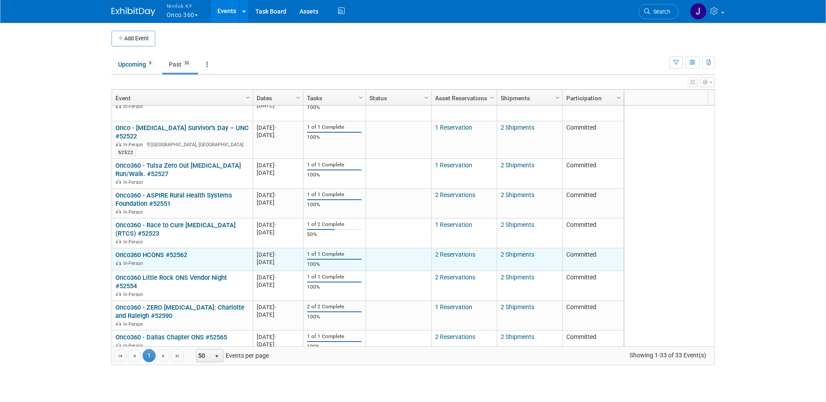
scroll to position [0, 0]
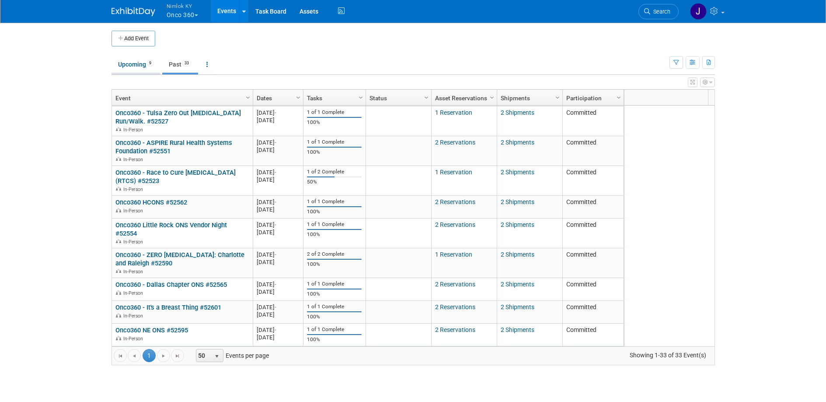
click at [140, 64] on link "Upcoming 9" at bounding box center [136, 64] width 49 height 17
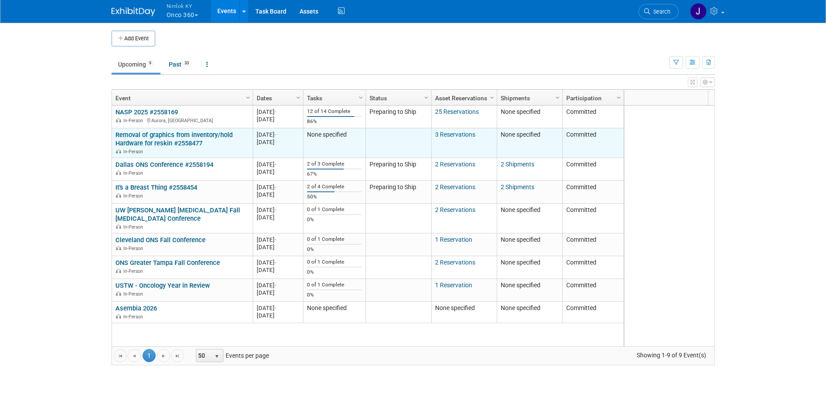
click at [175, 143] on link "Removal of graphics from inventory/hold Hardware for reskin #2558477" at bounding box center [173, 139] width 117 height 16
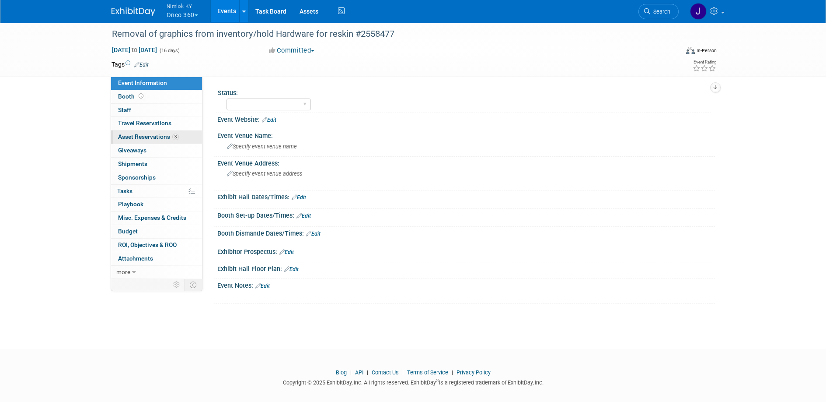
click at [168, 137] on span "Asset Reservations 3" at bounding box center [148, 136] width 61 height 7
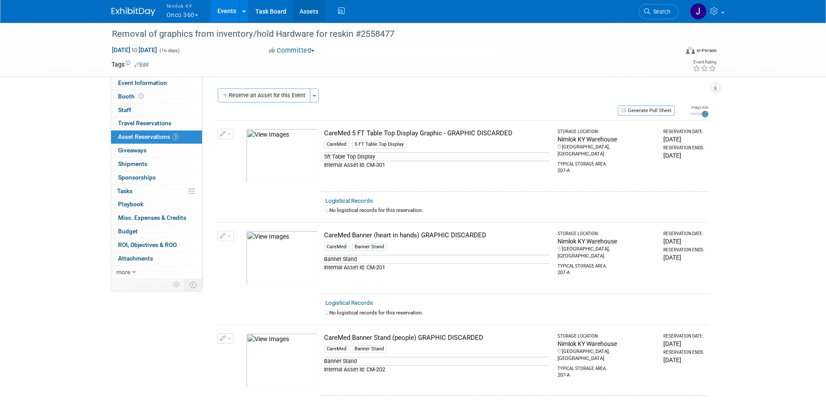
click at [309, 14] on link "Assets" at bounding box center [309, 11] width 32 height 22
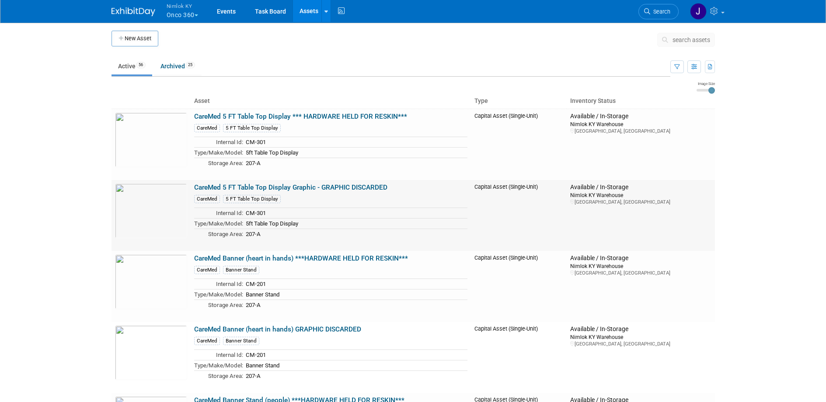
click at [266, 186] on link "CareMed 5 FT Table Top Display Graphic - GRAPHIC DISCARDED" at bounding box center [290, 187] width 193 height 8
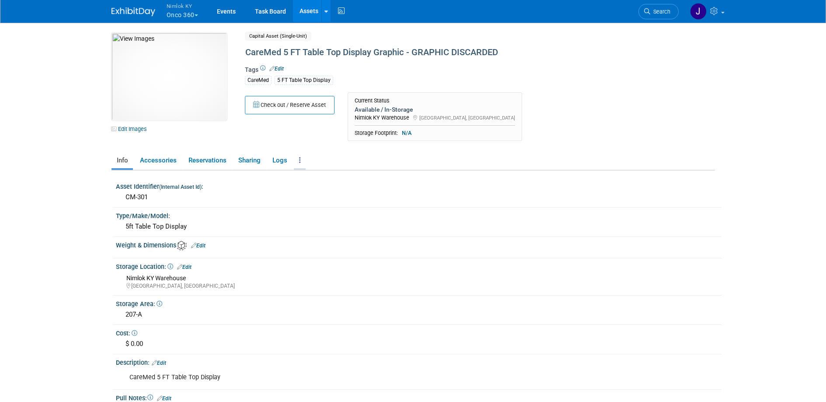
click at [300, 164] on link at bounding box center [300, 160] width 12 height 15
click at [326, 208] on link "Archive Asset" at bounding box center [332, 206] width 76 height 15
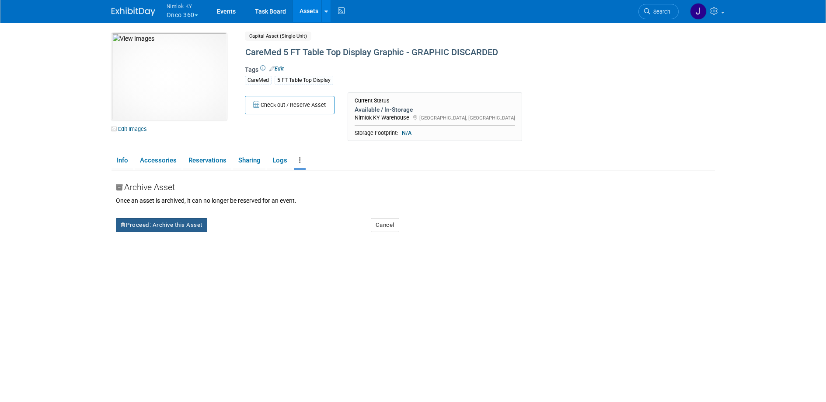
click at [195, 224] on button "Proceed: Archive this Asset" at bounding box center [161, 225] width 91 height 14
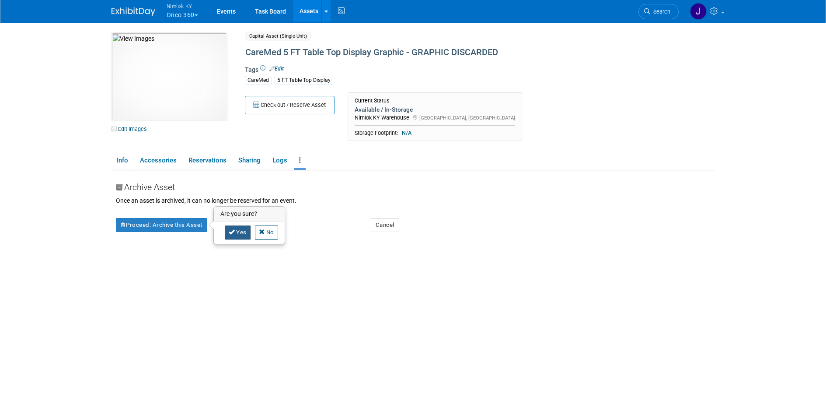
click at [242, 233] on link "Yes" at bounding box center [238, 232] width 26 height 14
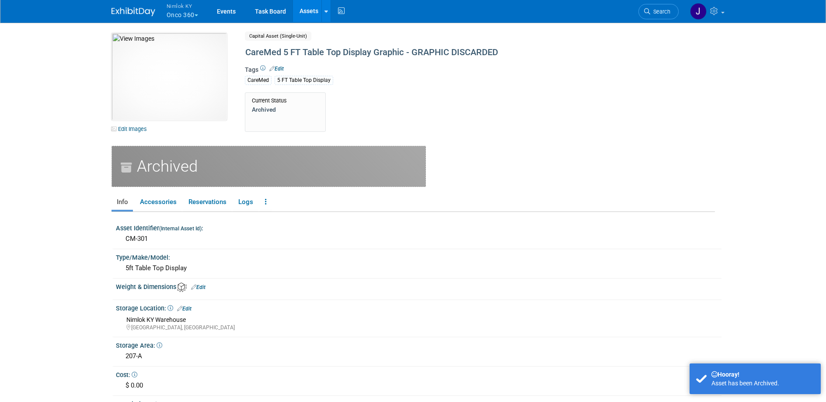
click at [310, 9] on link "Assets" at bounding box center [309, 11] width 32 height 22
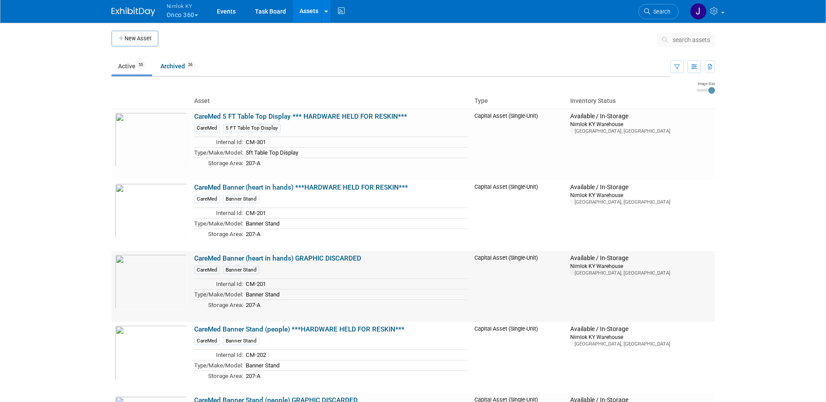
click at [322, 257] on link "CareMed Banner (heart in hands) GRAPHIC DISCARDED" at bounding box center [277, 258] width 167 height 8
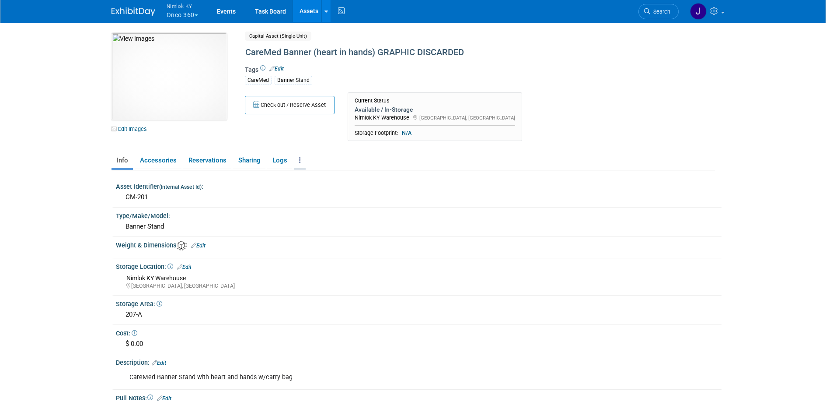
click at [301, 159] on link at bounding box center [300, 160] width 12 height 15
click at [332, 210] on link "Archive Asset" at bounding box center [332, 206] width 76 height 15
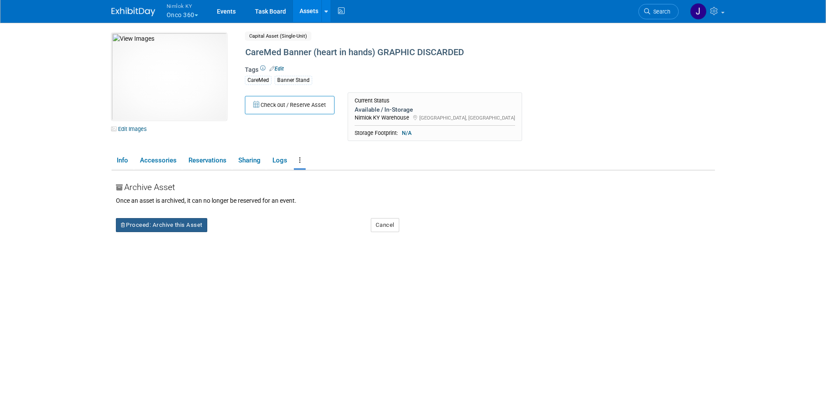
click at [193, 226] on button "Proceed: Archive this Asset" at bounding box center [161, 225] width 91 height 14
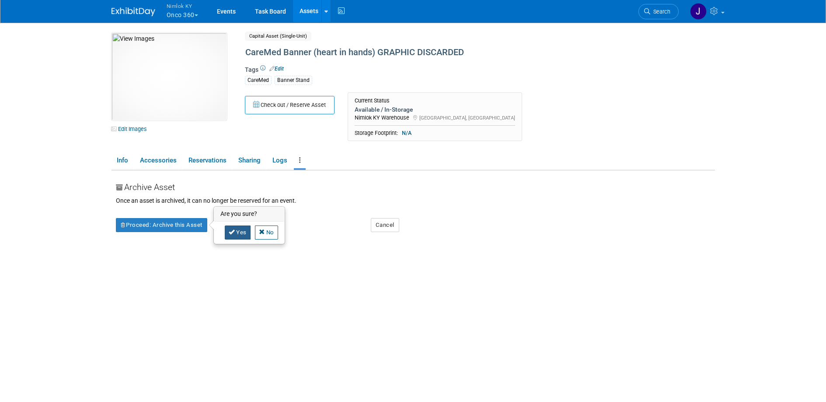
click at [233, 233] on icon at bounding box center [232, 232] width 6 height 6
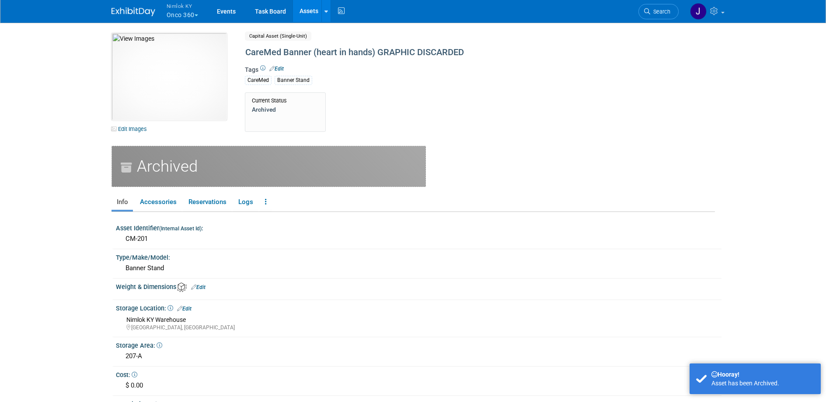
click at [308, 10] on link "Assets" at bounding box center [309, 11] width 32 height 22
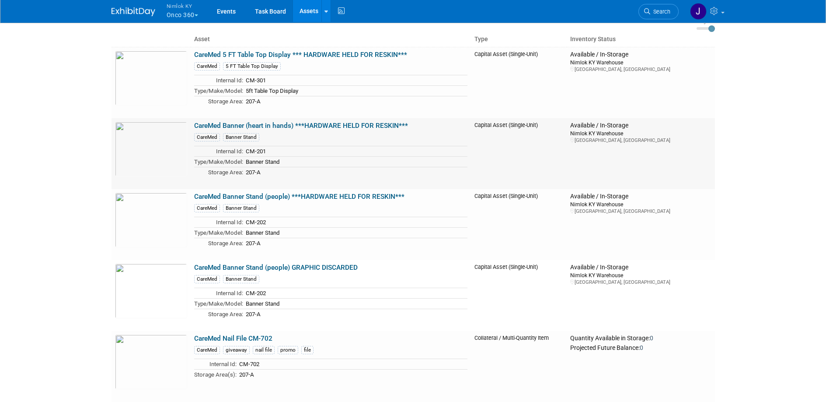
scroll to position [69, 0]
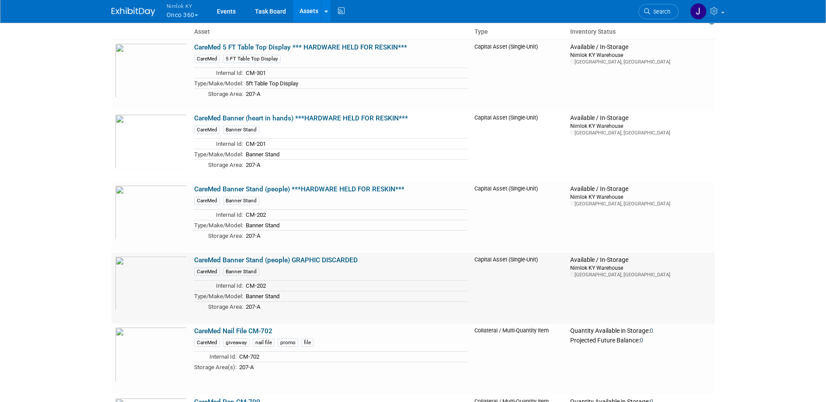
click at [341, 260] on link "CareMed Banner Stand (people) GRAPHIC DISCARDED" at bounding box center [276, 260] width 164 height 8
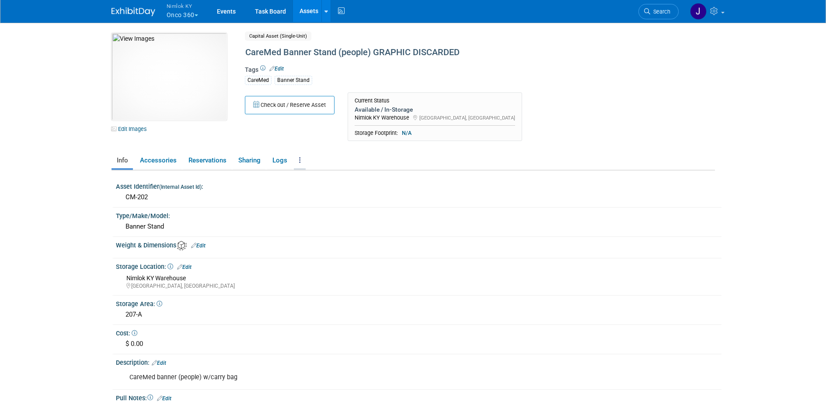
click at [299, 161] on icon at bounding box center [300, 160] width 2 height 7
click at [333, 206] on link "Archive Asset" at bounding box center [332, 206] width 76 height 15
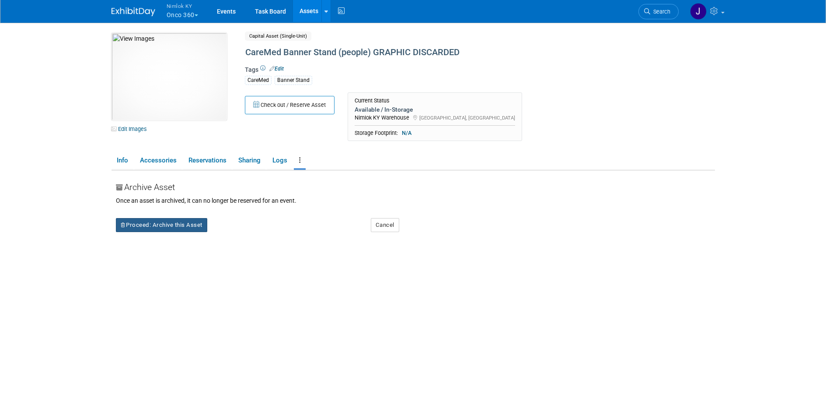
click at [198, 225] on button "Proceed: Archive this Asset" at bounding box center [161, 225] width 91 height 14
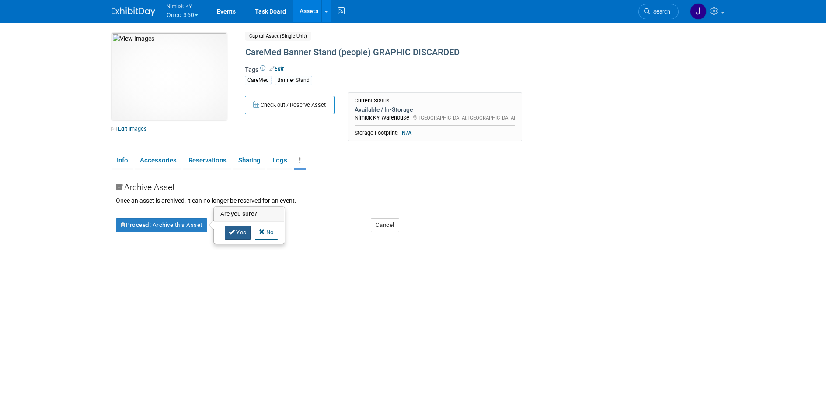
click at [238, 232] on link "Yes" at bounding box center [238, 232] width 26 height 14
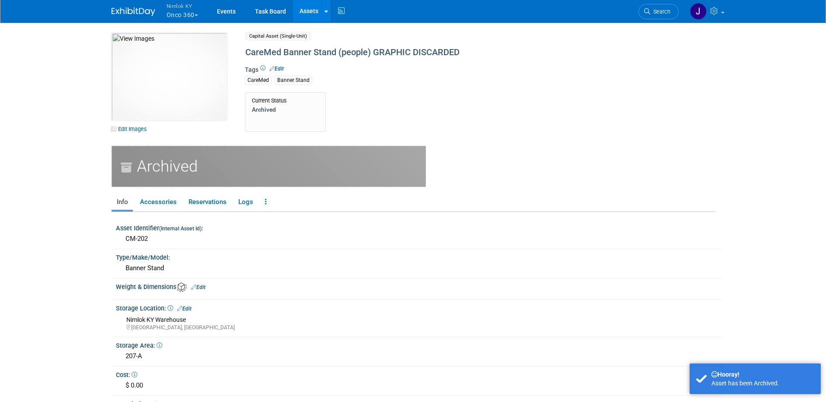
click at [309, 9] on link "Assets" at bounding box center [309, 11] width 32 height 22
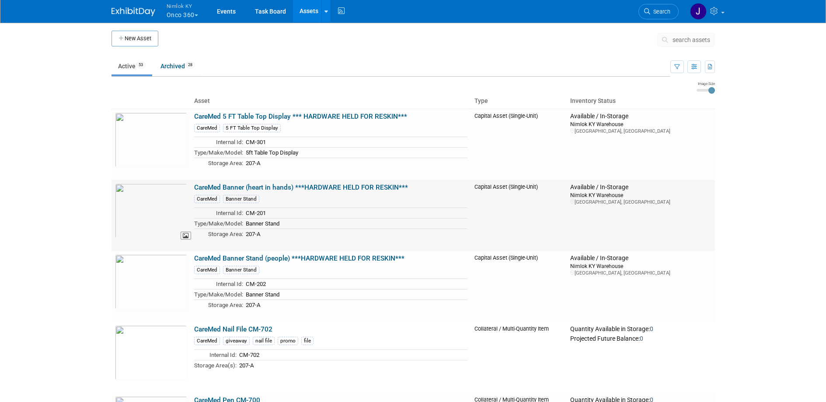
click at [171, 207] on img at bounding box center [151, 210] width 72 height 55
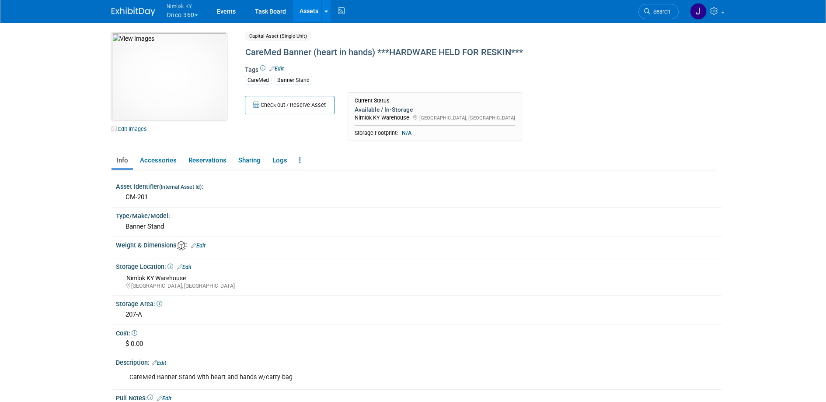
click at [197, 108] on img at bounding box center [169, 76] width 115 height 87
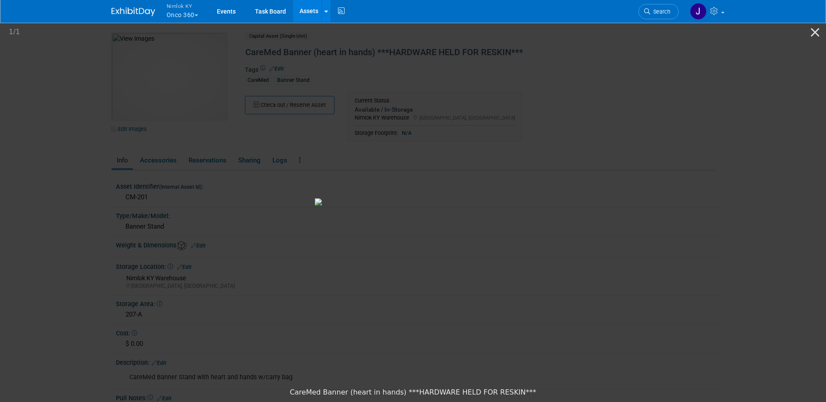
click at [309, 14] on link "Assets" at bounding box center [309, 11] width 32 height 22
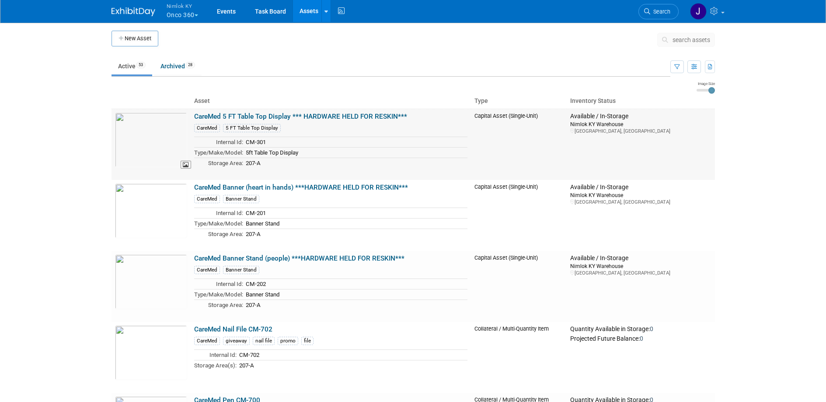
click at [164, 144] on img at bounding box center [151, 139] width 72 height 55
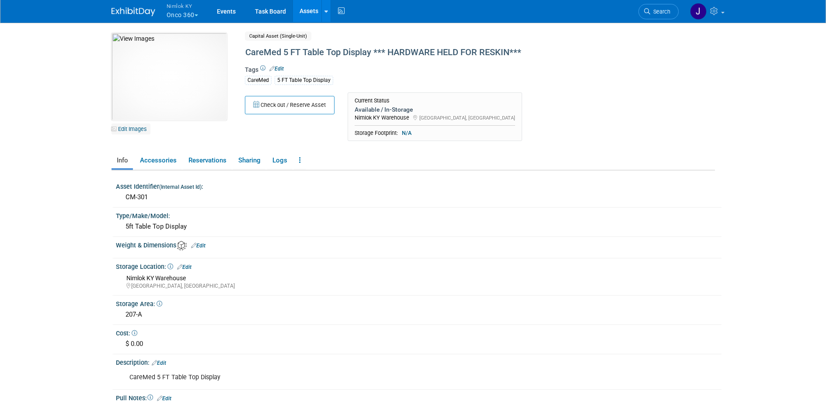
click at [137, 131] on link "Edit Images" at bounding box center [131, 128] width 39 height 11
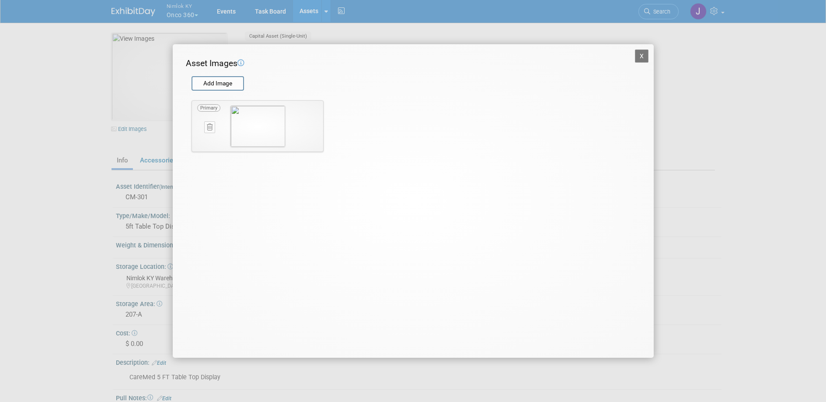
click at [210, 129] on icon at bounding box center [210, 127] width 6 height 7
click at [207, 138] on icon "button" at bounding box center [205, 136] width 6 height 5
click at [643, 55] on button "X" at bounding box center [642, 55] width 14 height 13
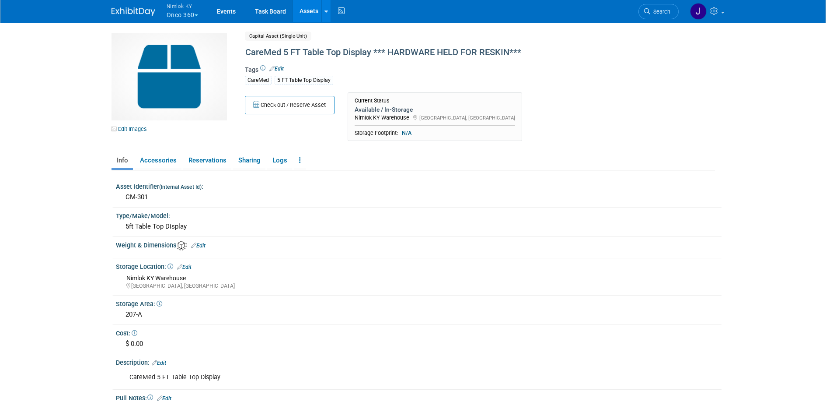
click at [311, 14] on link "Assets" at bounding box center [309, 11] width 32 height 22
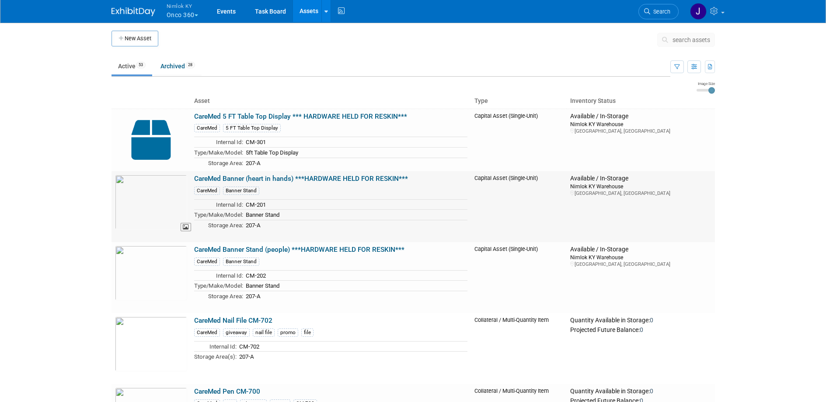
click at [143, 201] on img at bounding box center [151, 202] width 72 height 55
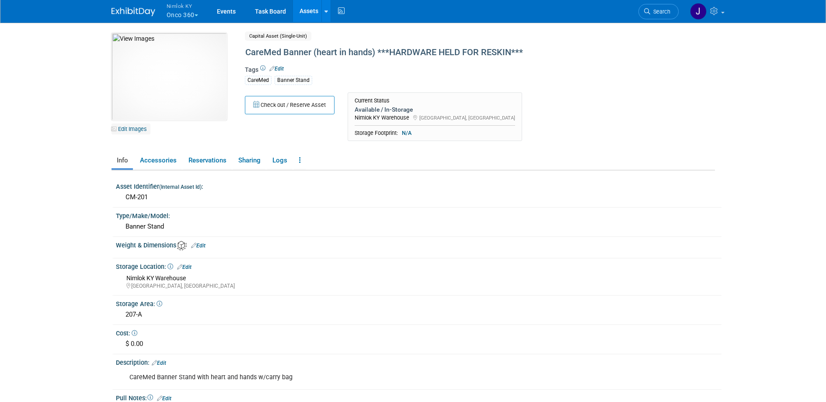
click at [139, 129] on link "Edit Images" at bounding box center [131, 128] width 39 height 11
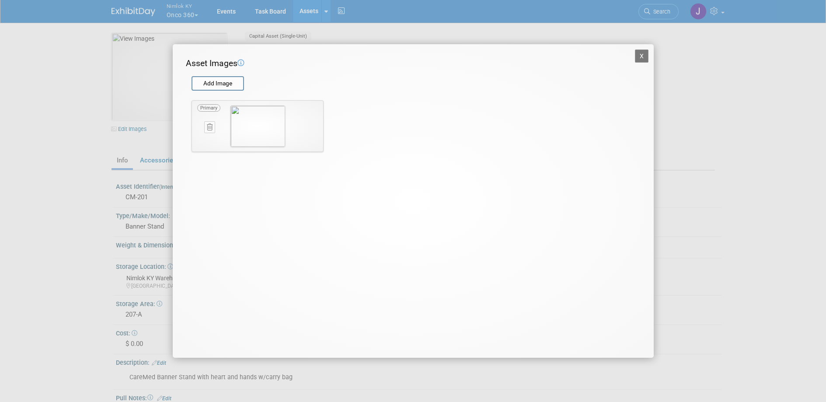
click at [209, 126] on icon at bounding box center [210, 127] width 6 height 7
click at [209, 138] on button "button" at bounding box center [204, 136] width 15 height 11
click at [644, 54] on button "X" at bounding box center [642, 55] width 14 height 13
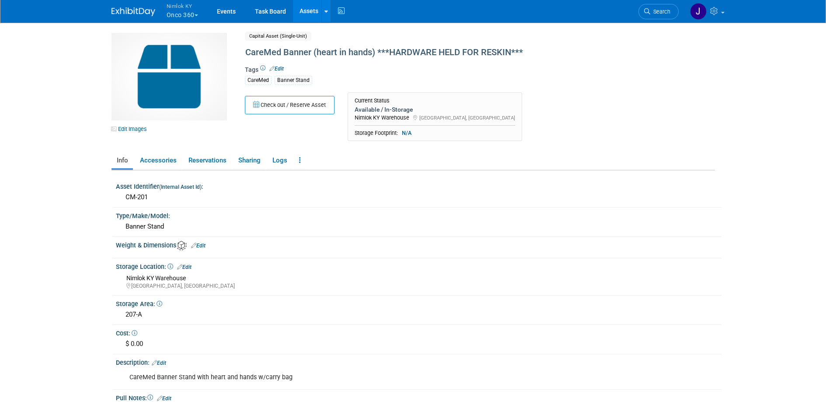
click at [310, 10] on link "Assets" at bounding box center [309, 11] width 32 height 22
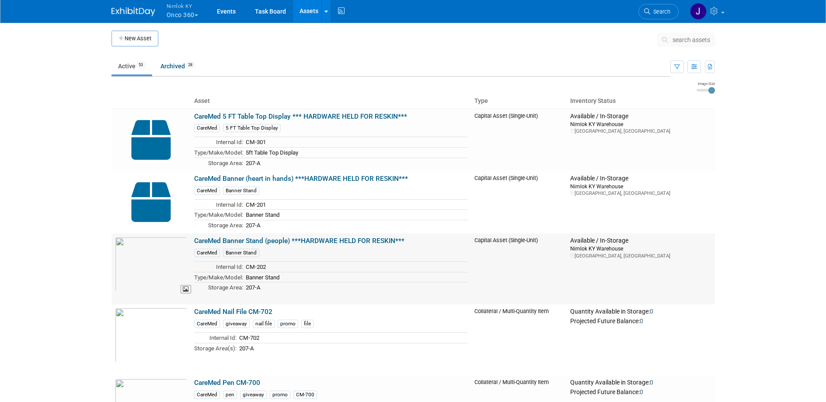
click at [165, 258] on img at bounding box center [151, 264] width 72 height 55
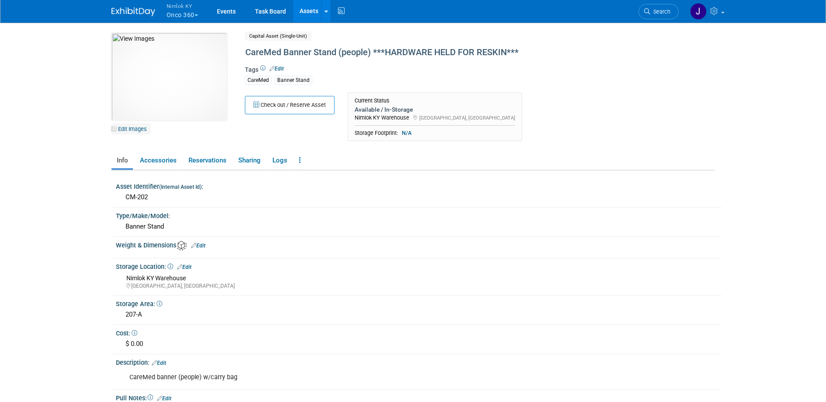
click at [139, 130] on link "Edit Images" at bounding box center [131, 128] width 39 height 11
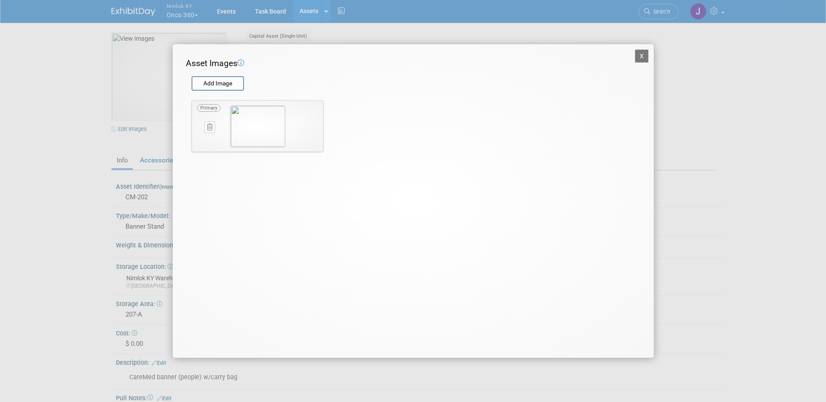
click at [213, 126] on button at bounding box center [209, 127] width 11 height 12
click at [208, 139] on button "button" at bounding box center [204, 136] width 15 height 11
click at [639, 54] on button "X" at bounding box center [642, 55] width 14 height 13
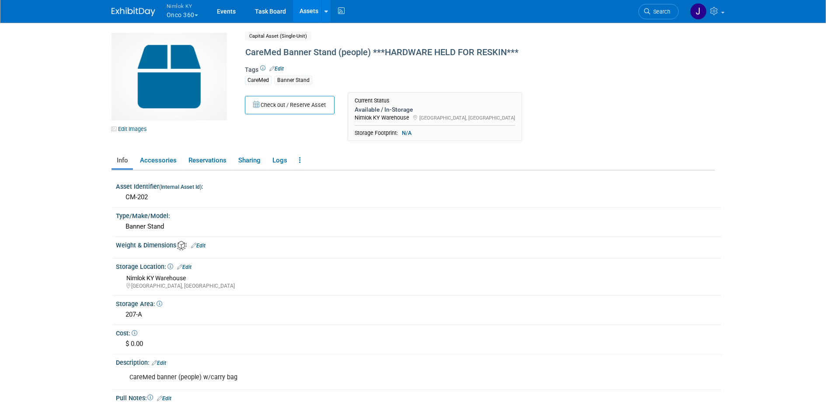
click at [304, 12] on link "Assets" at bounding box center [309, 11] width 32 height 22
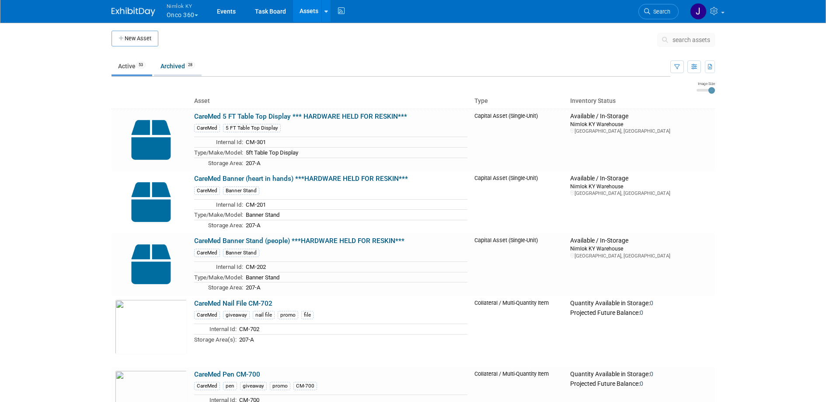
click at [182, 65] on link "Archived 28" at bounding box center [178, 66] width 48 height 17
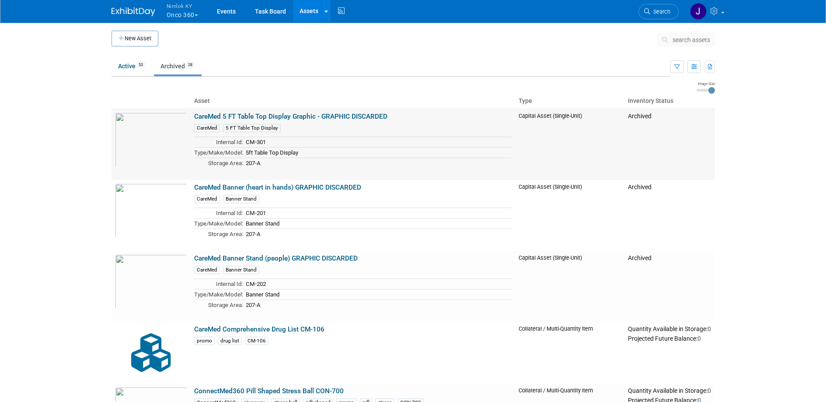
click at [291, 115] on link "CareMed 5 FT Table Top Display Graphic - GRAPHIC DISCARDED" at bounding box center [290, 116] width 193 height 8
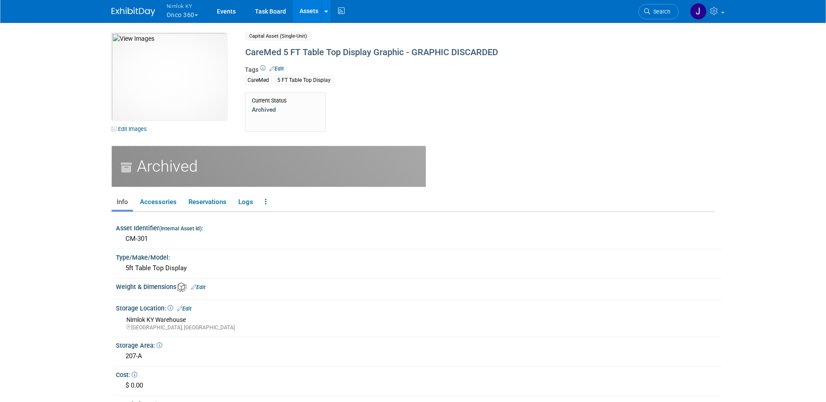
click at [313, 12] on link "Assets" at bounding box center [309, 11] width 32 height 22
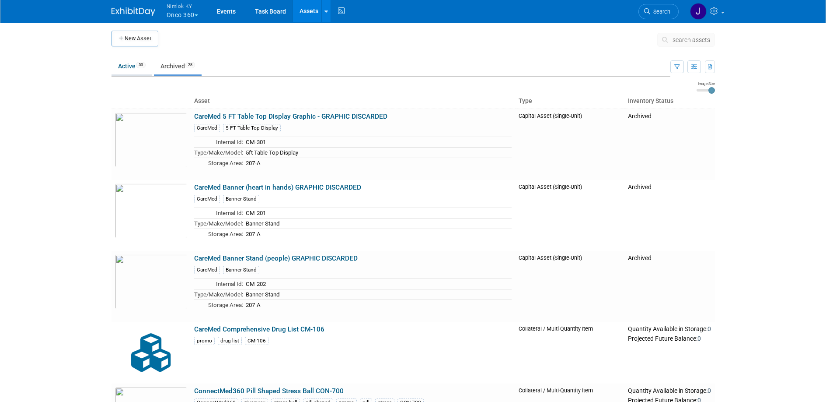
click at [127, 66] on link "Active 53" at bounding box center [132, 66] width 41 height 17
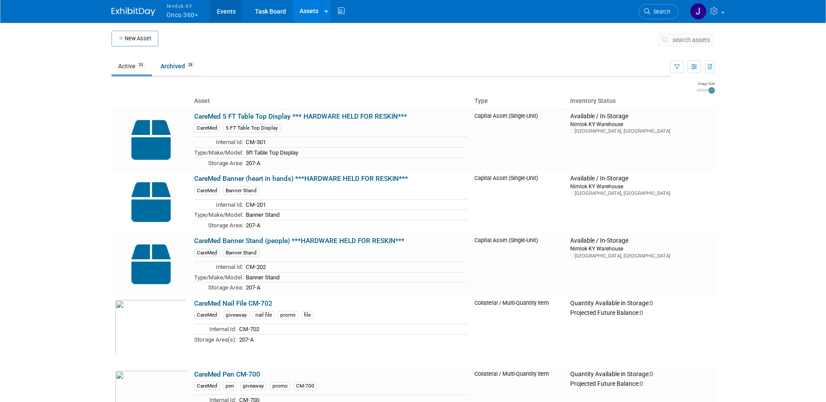
click at [229, 12] on link "Events" at bounding box center [226, 11] width 32 height 22
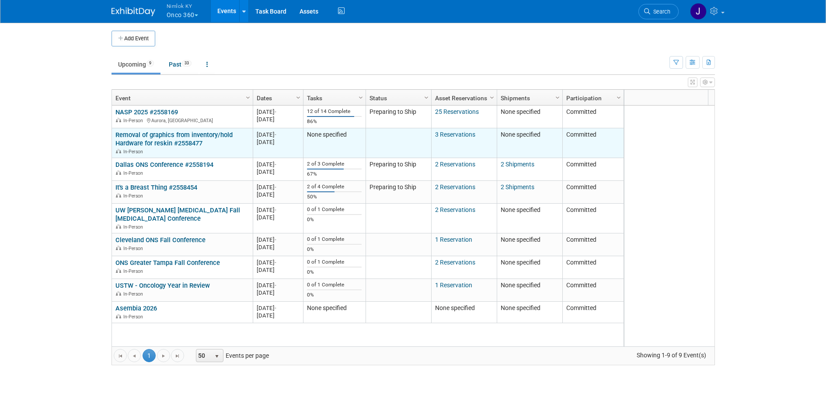
click at [197, 136] on link "Removal of graphics from inventory/hold Hardware for reskin #2558477" at bounding box center [173, 139] width 117 height 16
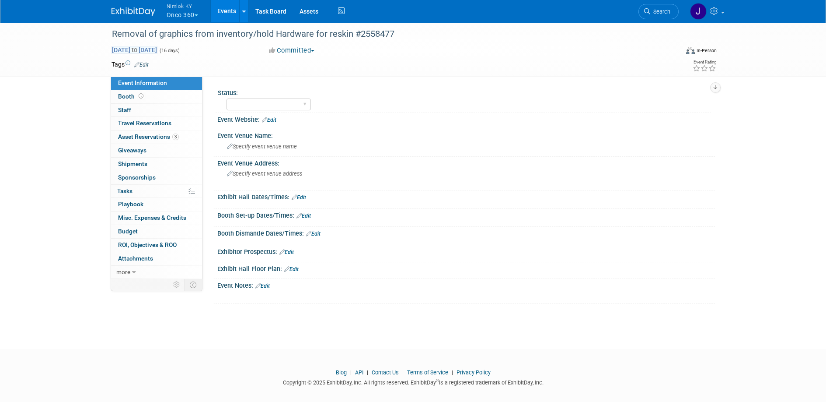
click at [157, 49] on span "[DATE] to [DATE]" at bounding box center [135, 50] width 46 height 8
select select "8"
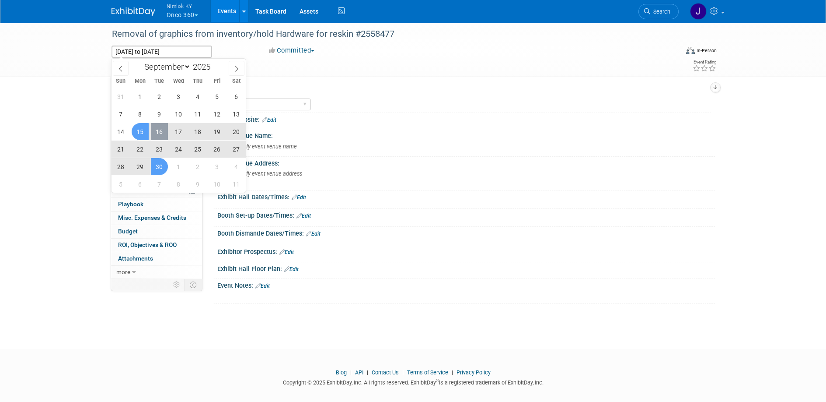
click at [163, 133] on span "16" at bounding box center [159, 131] width 17 height 17
type input "[DATE]"
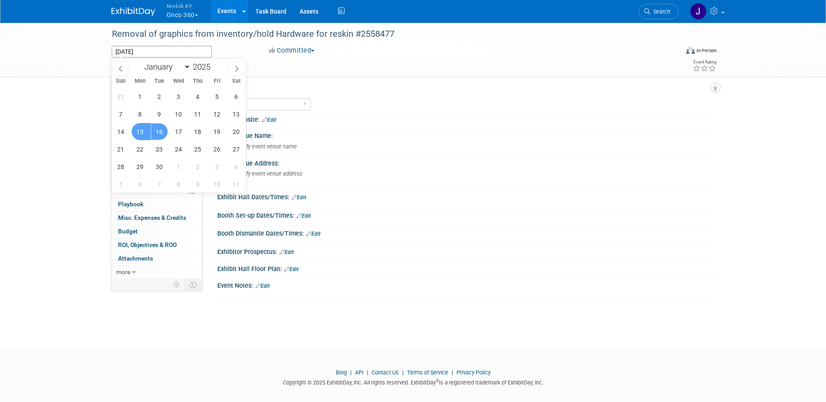
click at [144, 133] on span "15" at bounding box center [140, 131] width 17 height 17
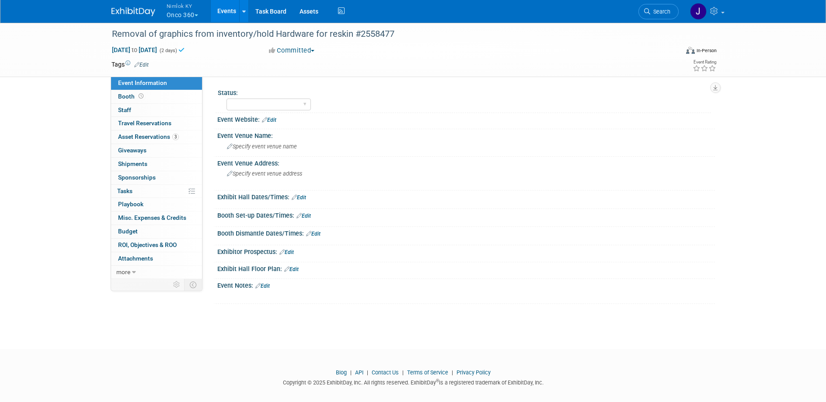
click at [222, 16] on link "Events" at bounding box center [227, 11] width 32 height 22
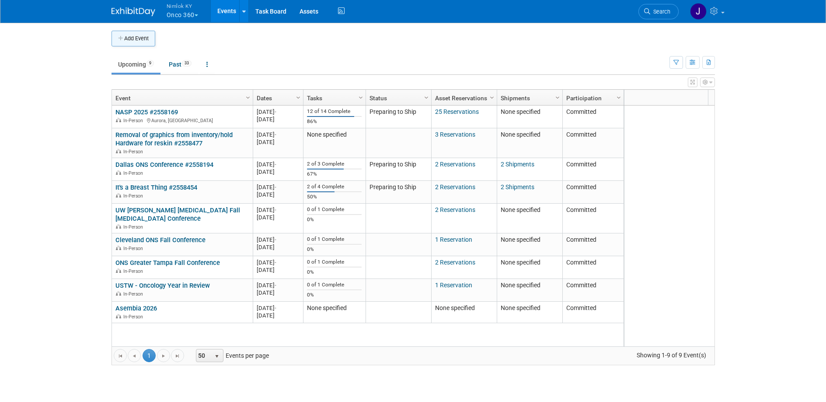
click at [144, 38] on button "Add Event" at bounding box center [134, 39] width 44 height 16
click at [144, 38] on div "Add Event New Event Duplicate Event Warning There is another event in your work…" at bounding box center [413, 202] width 617 height 360
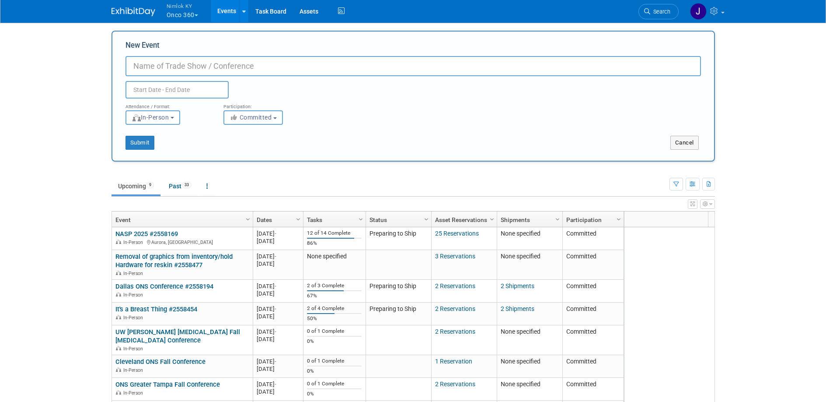
click at [160, 63] on input "New Event" at bounding box center [414, 66] width 576 height 20
type input "NORD Rare Summit"
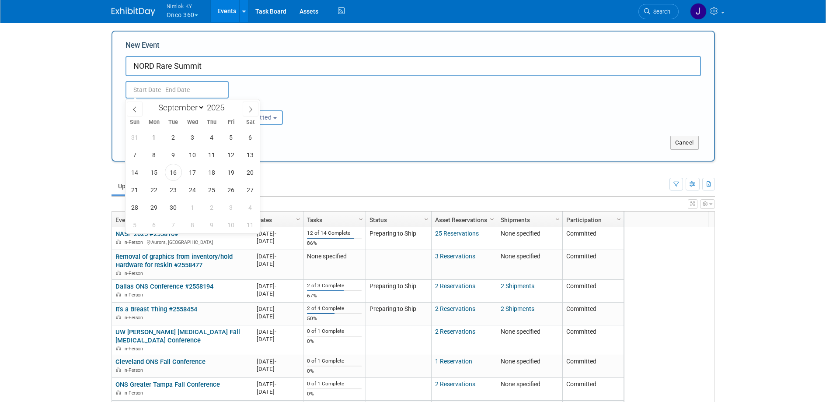
click at [169, 85] on input "text" at bounding box center [177, 89] width 103 height 17
click at [250, 109] on icon at bounding box center [251, 109] width 6 height 6
select select "9"
click at [137, 193] on span "19" at bounding box center [134, 189] width 17 height 17
click at [169, 191] on span "21" at bounding box center [173, 189] width 17 height 17
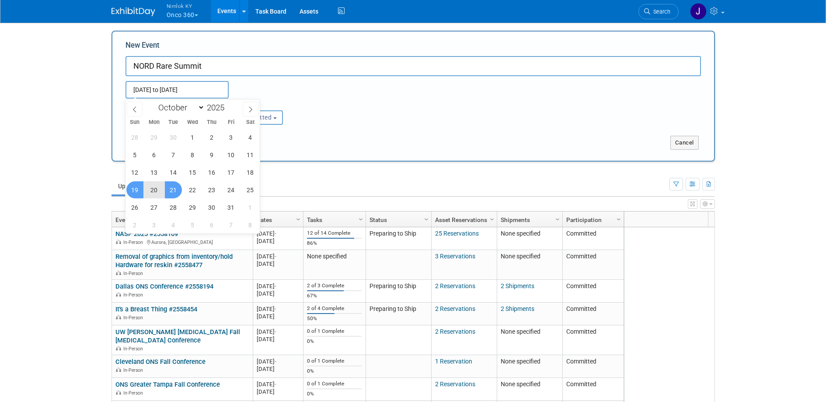
type input "[DATE] to [DATE]"
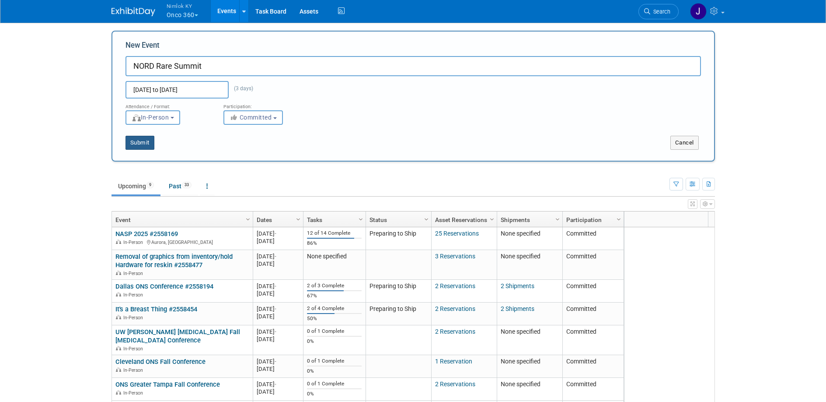
click at [147, 143] on button "Submit" at bounding box center [140, 143] width 29 height 14
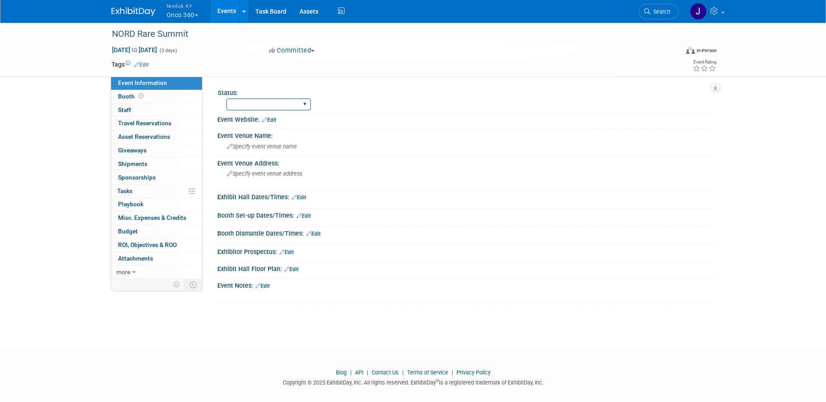
click at [291, 106] on select "Preparing to Ship Shipping to destination Show in Progress Waiting on freight r…" at bounding box center [269, 104] width 84 height 12
click at [164, 93] on link "Booth" at bounding box center [156, 96] width 91 height 13
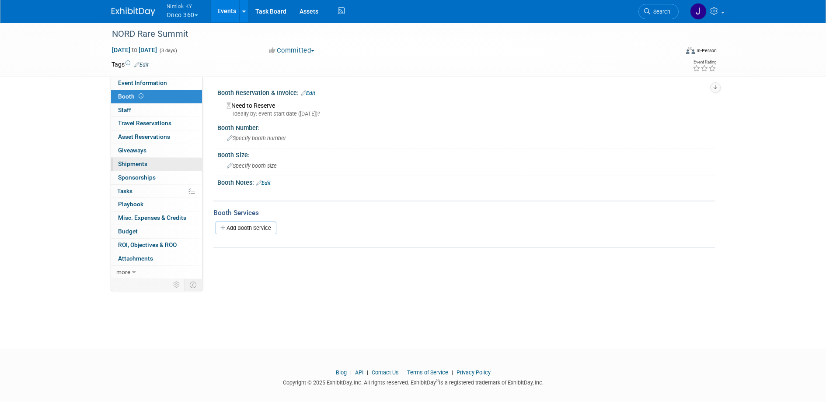
click at [158, 164] on link "0 Shipments 0" at bounding box center [156, 163] width 91 height 13
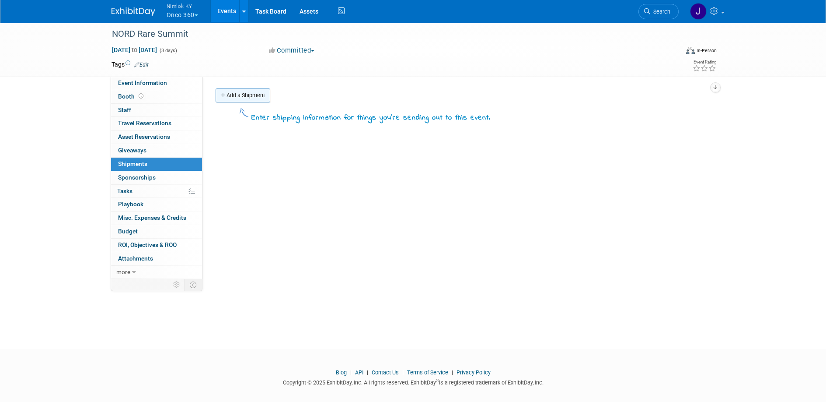
click at [262, 95] on link "Add a Shipment" at bounding box center [243, 95] width 55 height 14
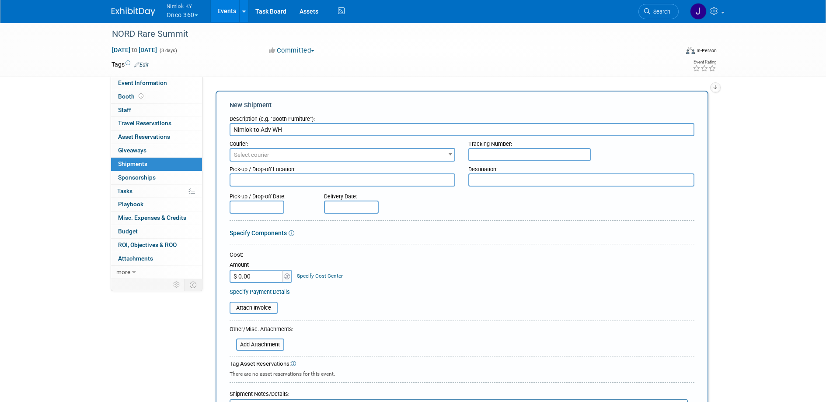
type input "Nimlok to Adv WH"
click at [294, 186] on textarea at bounding box center [343, 179] width 226 height 13
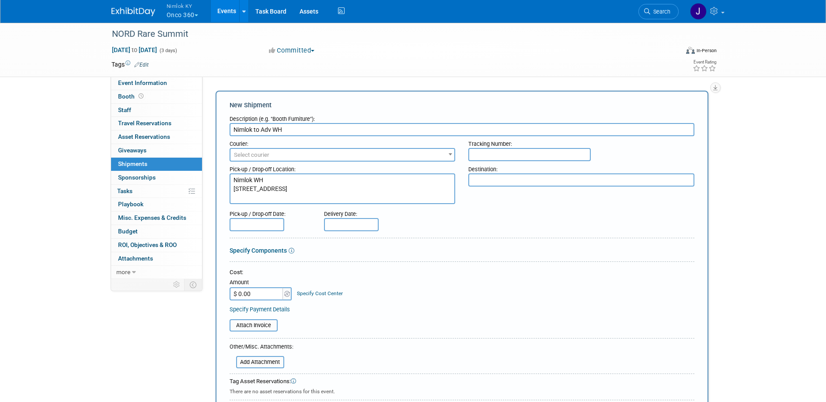
type textarea "Nimlok WH [STREET_ADDRESS]"
click at [510, 177] on textarea at bounding box center [581, 179] width 226 height 13
paste textarea "Exhibiting Company Name / Booth Number NORD RARE SUMMIT 2025 C/O TForce Freight…"
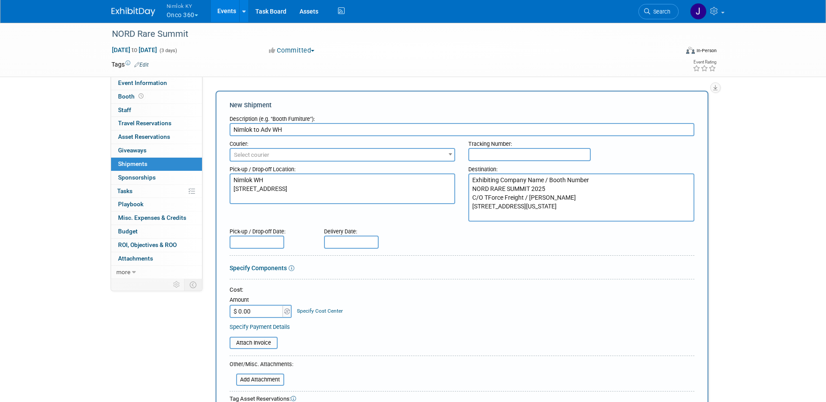
click at [530, 197] on textarea "Exhibiting Company Name / Booth Number NORD RARE SUMMIT 2025 C/O TForce Freight…" at bounding box center [581, 197] width 226 height 48
type textarea "Exhibiting Company Name / Booth Number NORD RARE SUMMIT 2025 C/[PERSON_NAME] [S…"
click at [334, 242] on input "text" at bounding box center [351, 241] width 55 height 13
click at [350, 317] on span "13" at bounding box center [352, 320] width 17 height 17
type input "[DATE]"
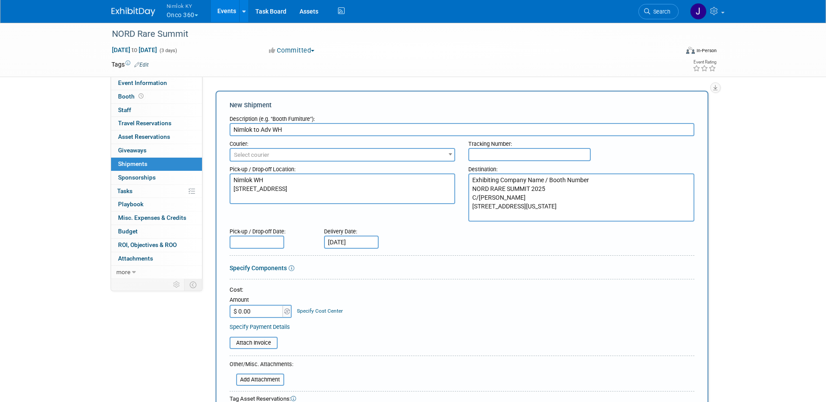
click at [272, 246] on body "Nimlok KY Onco 360 Explore: My Workspaces 48 Go to Workspace: Accurate Perforat…" at bounding box center [413, 201] width 826 height 402
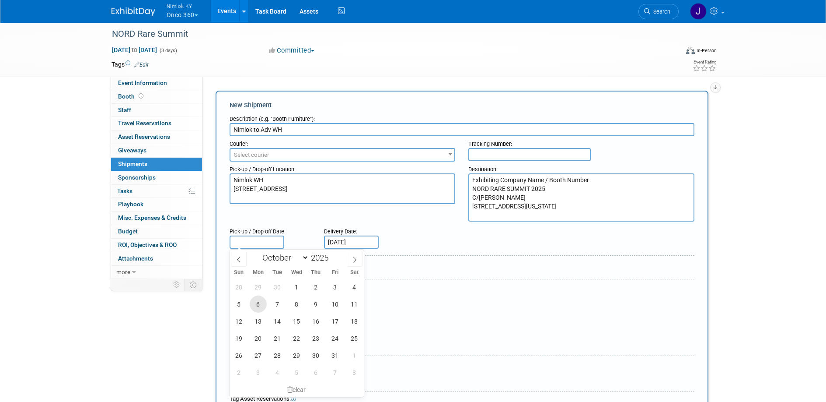
click at [260, 306] on span "6" at bounding box center [258, 303] width 17 height 17
type input "[DATE]"
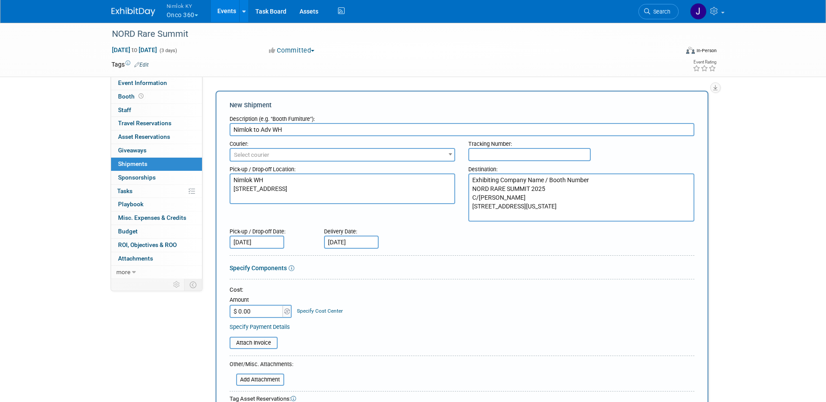
click at [374, 280] on div at bounding box center [462, 281] width 465 height 4
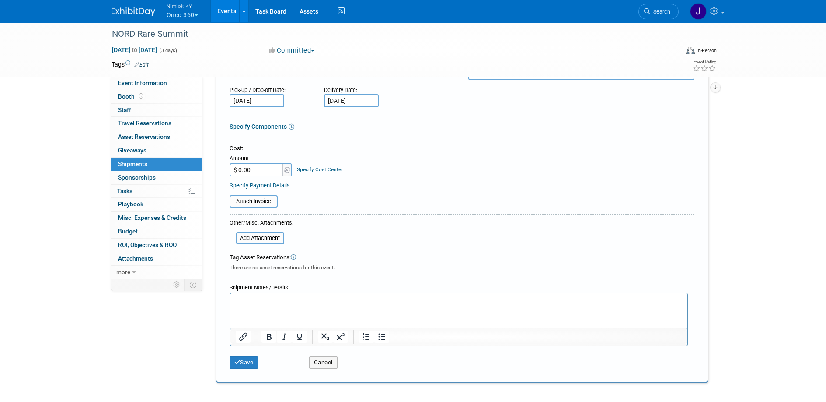
scroll to position [144, 0]
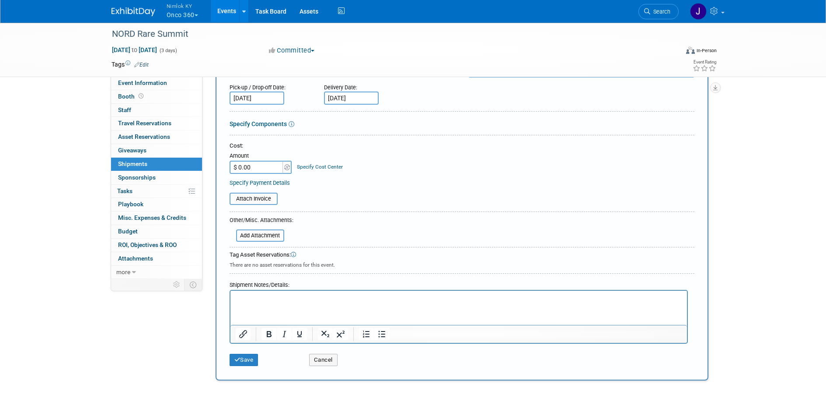
click at [305, 303] on html at bounding box center [458, 296] width 457 height 12
click at [251, 359] on button "Save" at bounding box center [244, 359] width 29 height 12
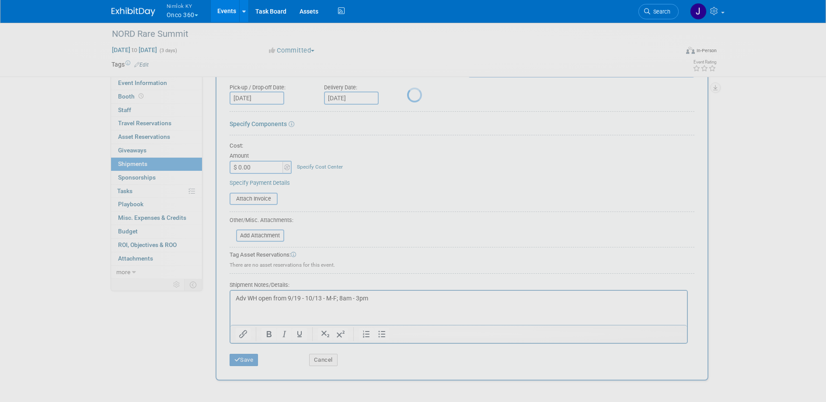
scroll to position [8, 0]
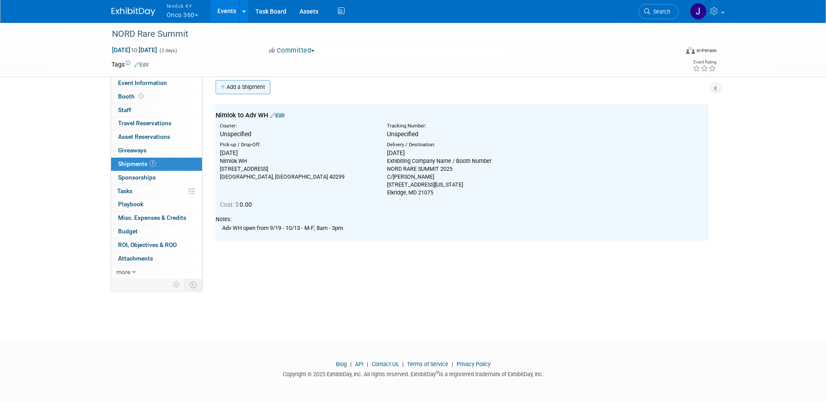
click at [250, 81] on link "Add a Shipment" at bounding box center [243, 87] width 55 height 14
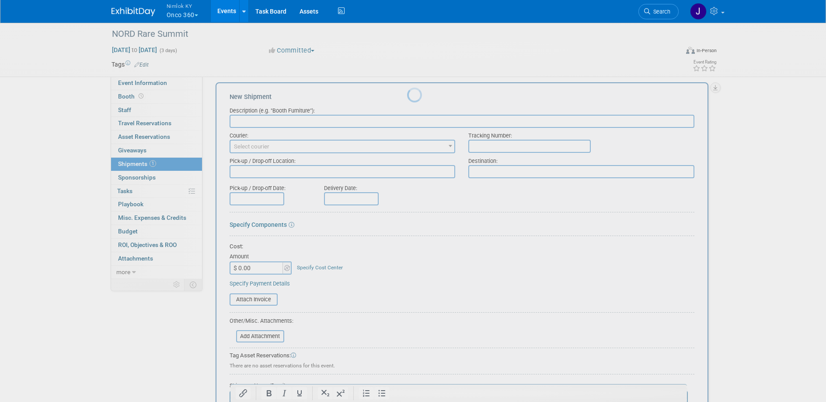
scroll to position [0, 0]
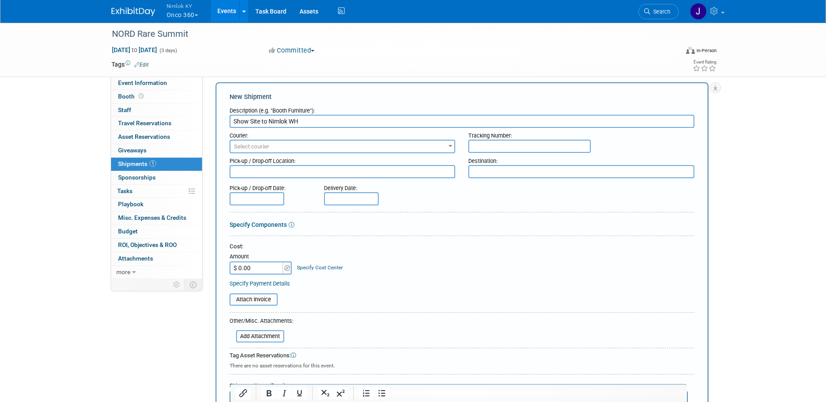
type input "Show Site to Nimlok WH"
click at [409, 172] on textarea at bounding box center [343, 171] width 226 height 13
paste textarea "[PERSON_NAME] Warehouse [STREET_ADDRESS][PERSON_NAME]"
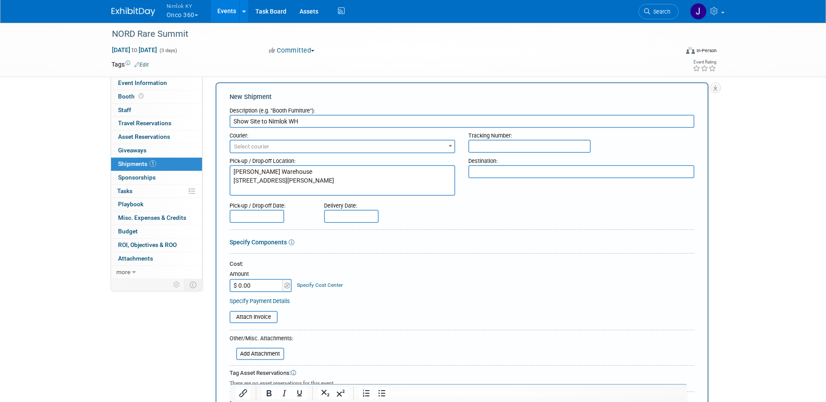
click at [359, 173] on textarea "[PERSON_NAME] Warehouse [STREET_ADDRESS][PERSON_NAME]" at bounding box center [343, 180] width 226 height 31
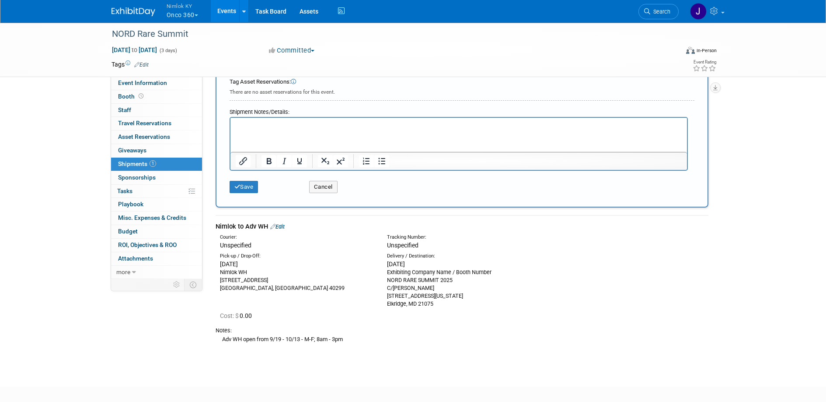
scroll to position [312, 0]
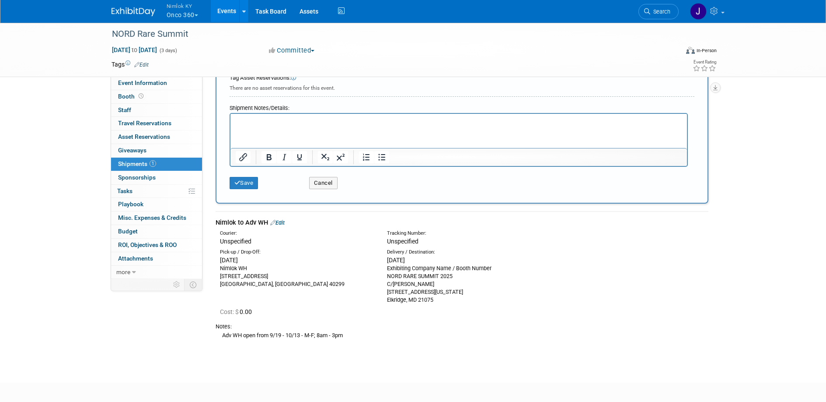
drag, startPoint x: 495, startPoint y: 268, endPoint x: 387, endPoint y: 271, distance: 108.5
click at [387, 271] on div "Exhibiting Company Name / Booth Number NORD RARE SUMMIT 2025 C/[PERSON_NAME] [S…" at bounding box center [464, 283] width 154 height 39
copy div "Exhibiting Company Name / Booth Number"
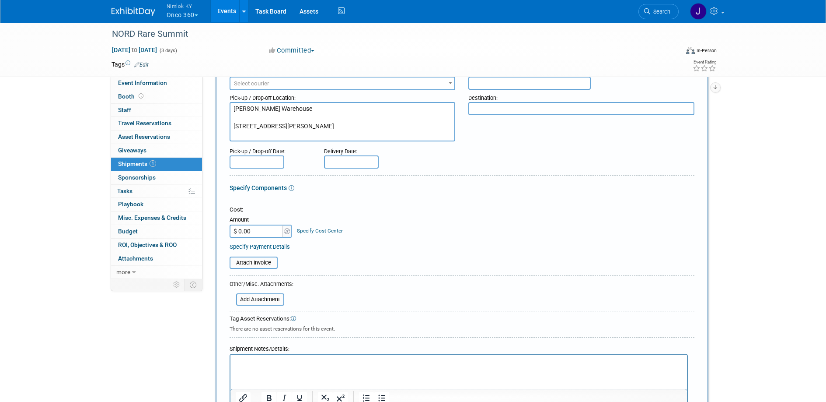
scroll to position [0, 0]
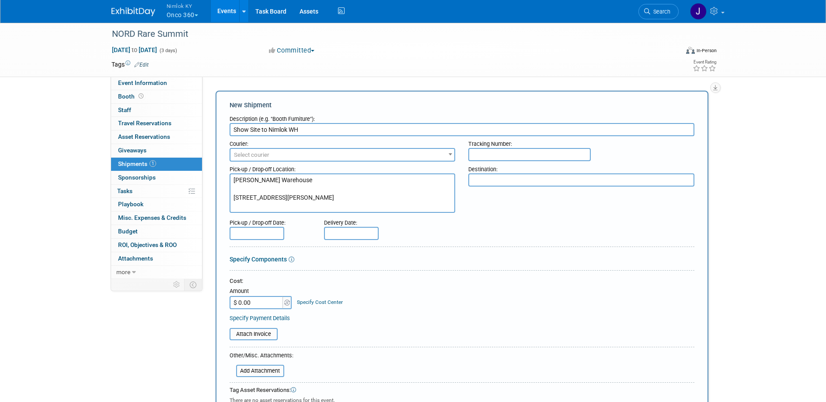
click at [290, 186] on textarea "[PERSON_NAME] Warehouse [STREET_ADDRESS][PERSON_NAME]" at bounding box center [343, 192] width 226 height 39
paste textarea "Exhibiting Company Name / Booth Number"
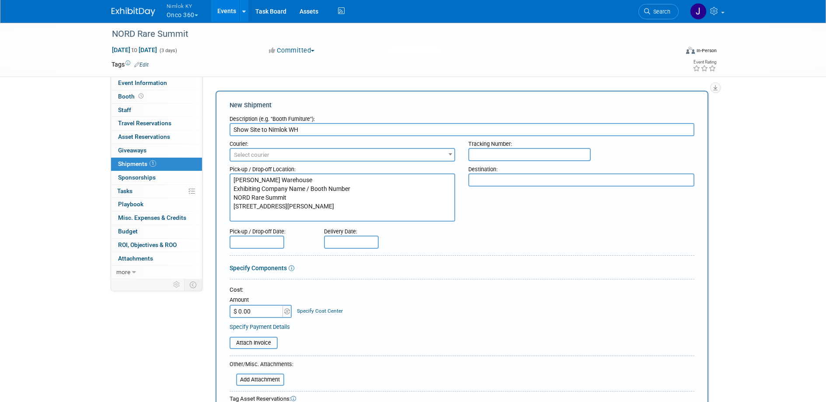
type textarea "[PERSON_NAME] Warehouse Exhibiting Company Name / Booth Number NORD Rare Summit…"
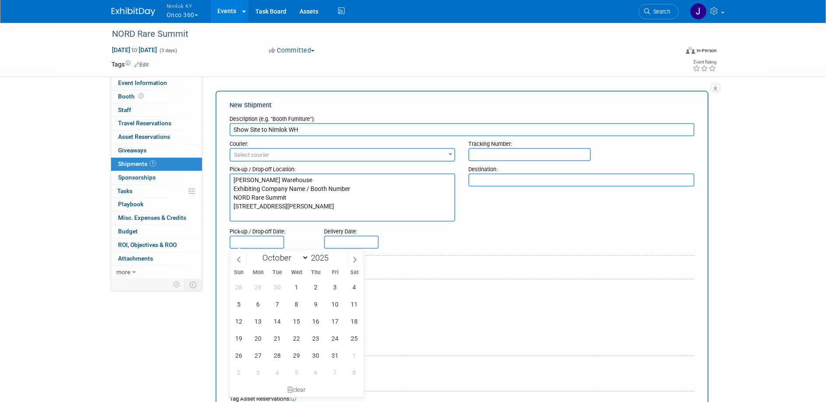
click at [277, 244] on input "text" at bounding box center [257, 241] width 55 height 13
click at [316, 336] on span "23" at bounding box center [316, 337] width 17 height 17
type input "[DATE]"
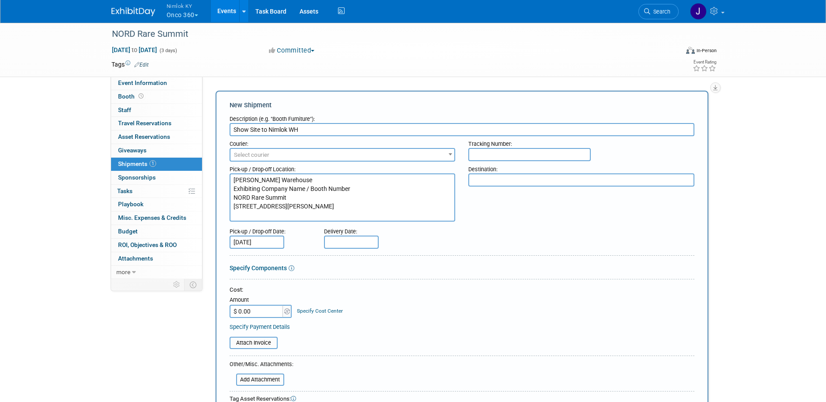
click at [364, 243] on input "text" at bounding box center [351, 241] width 55 height 13
click at [428, 353] on span "31" at bounding box center [429, 354] width 17 height 17
type input "[DATE]"
click at [483, 264] on div "Specify Components" at bounding box center [462, 267] width 465 height 9
click at [487, 182] on textarea at bounding box center [581, 179] width 226 height 13
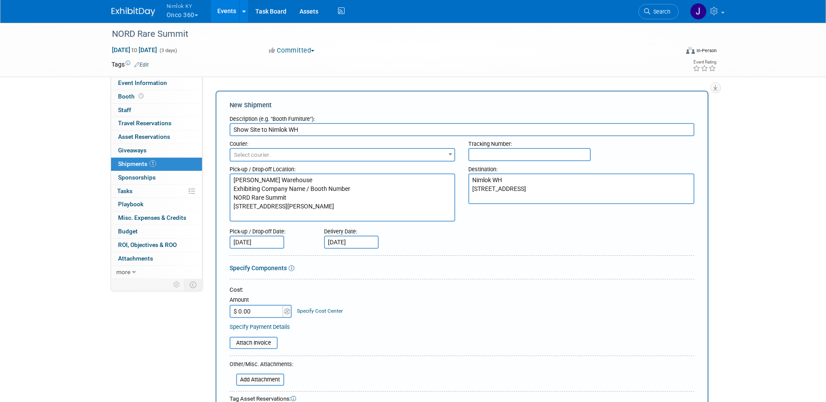
type textarea "Nimlok WH [STREET_ADDRESS]"
click at [476, 254] on form "Description (e.g. "Booth Furniture"): Show Site to [GEOGRAPHIC_DATA] WH Courier…" at bounding box center [462, 312] width 465 height 403
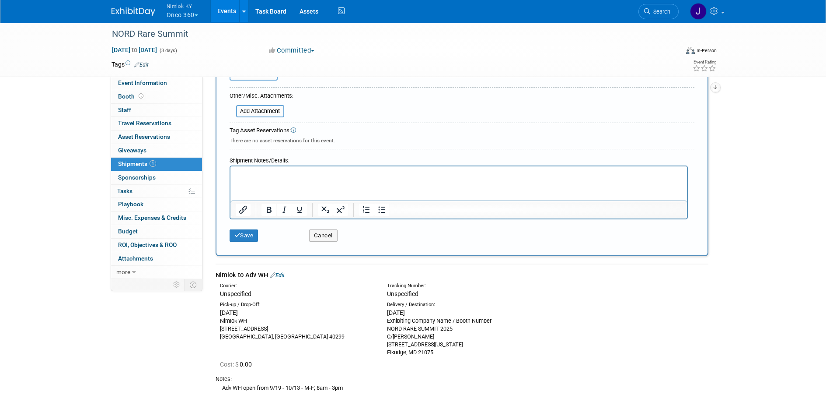
scroll to position [244, 0]
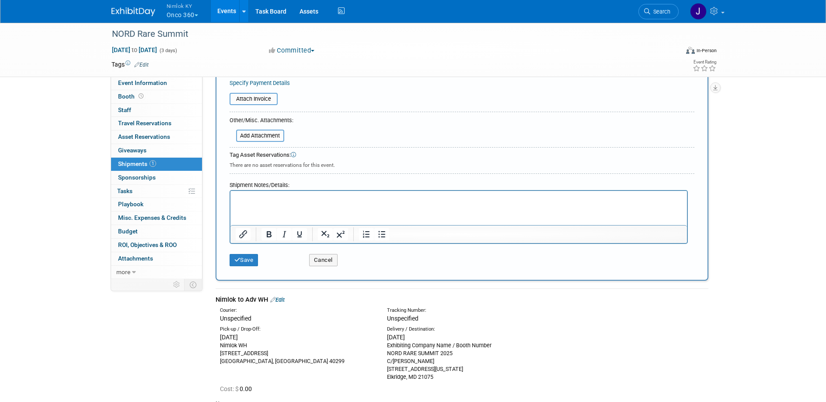
click at [454, 203] on html at bounding box center [458, 197] width 457 height 12
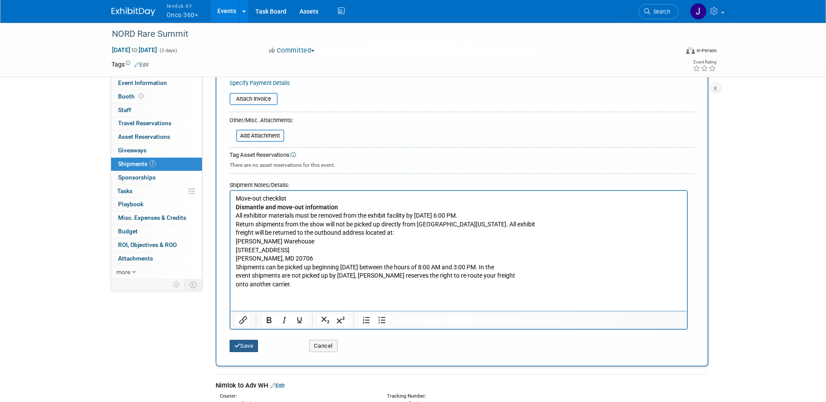
click at [249, 347] on button "Save" at bounding box center [244, 345] width 29 height 12
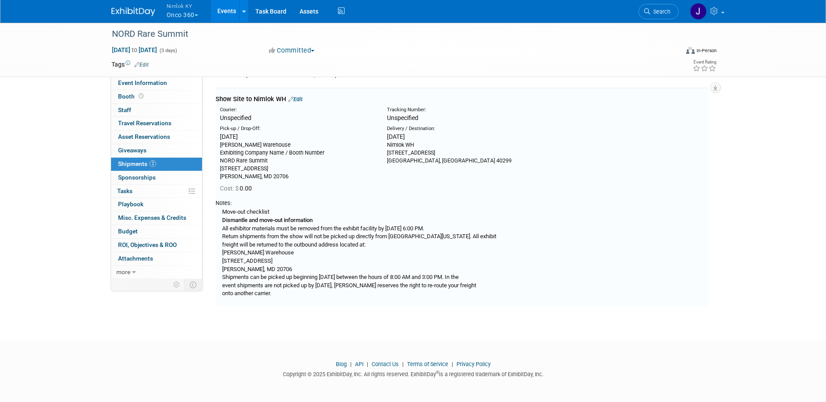
scroll to position [157, 0]
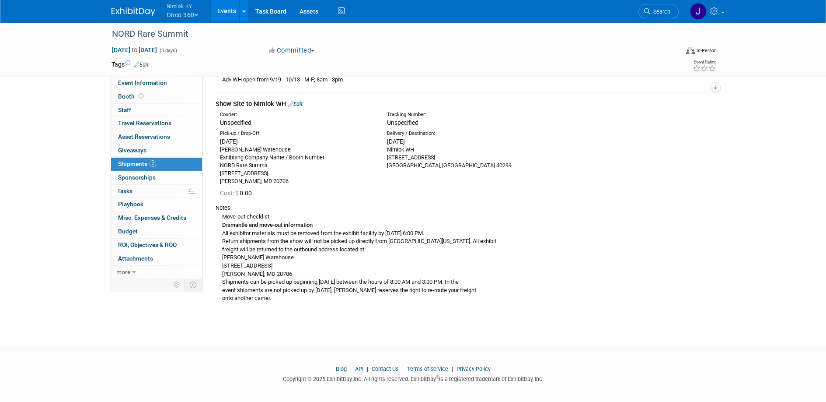
click at [299, 103] on link "Edit" at bounding box center [295, 104] width 14 height 7
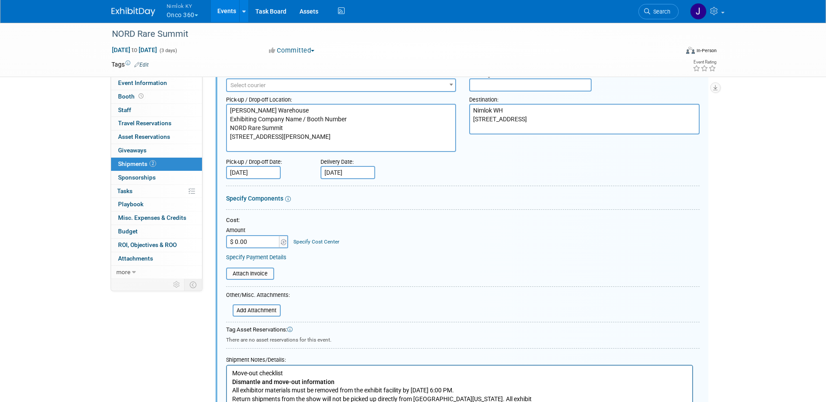
scroll to position [428, 0]
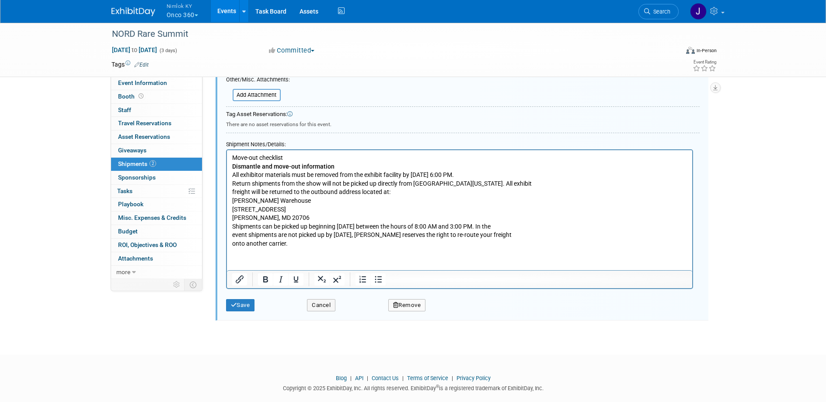
click at [312, 155] on p "Move-out checklist Dismantle and move-out information All exhibitor materials m…" at bounding box center [459, 200] width 455 height 94
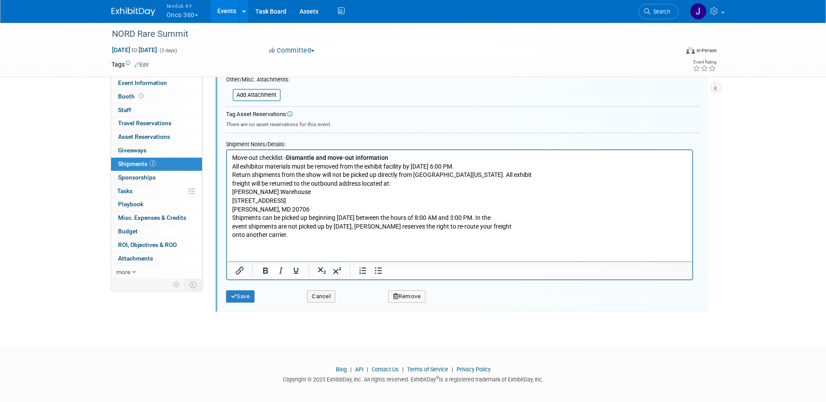
click at [415, 158] on p "Move-out checklist - Dismantle and move-out information All exhibitor materials…" at bounding box center [459, 196] width 455 height 86
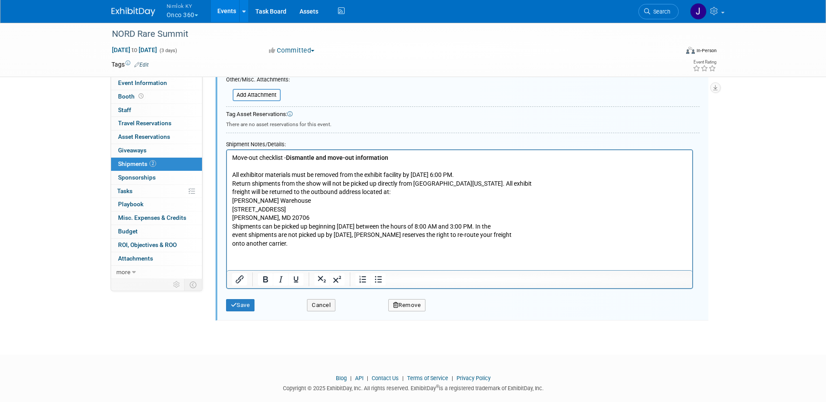
click at [412, 192] on p "All exhibitor materials must be removed from the exhibit facility by [DATE] 6:0…" at bounding box center [459, 205] width 455 height 86
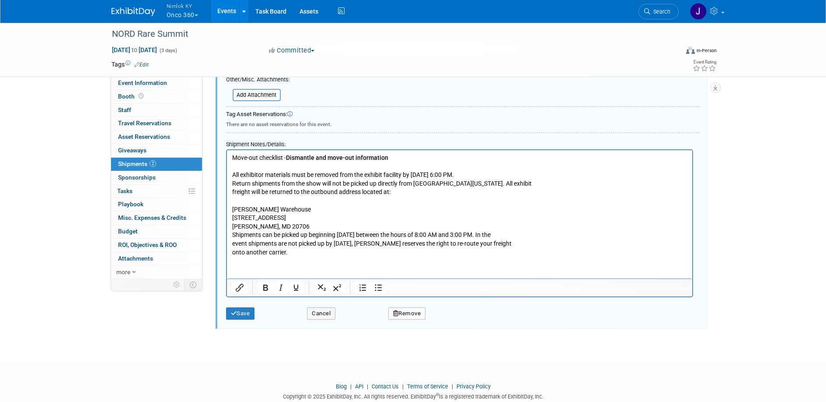
click at [351, 225] on p "[PERSON_NAME] Warehouse [STREET_ADDRESS][PERSON_NAME] Shipments can be picked u…" at bounding box center [459, 226] width 455 height 60
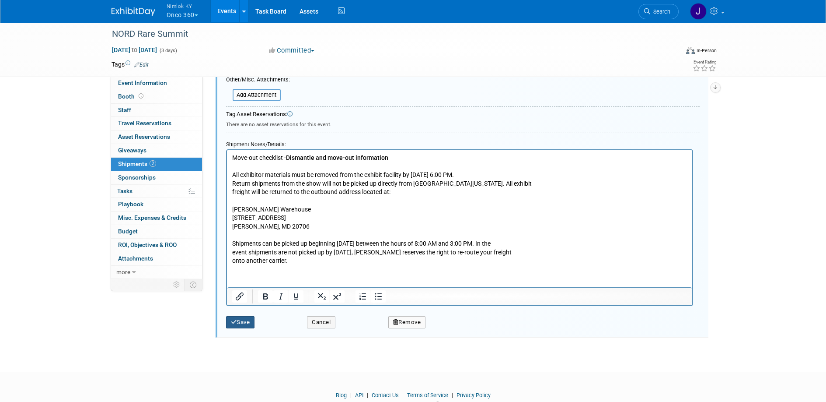
click at [251, 326] on button "Save" at bounding box center [240, 322] width 29 height 12
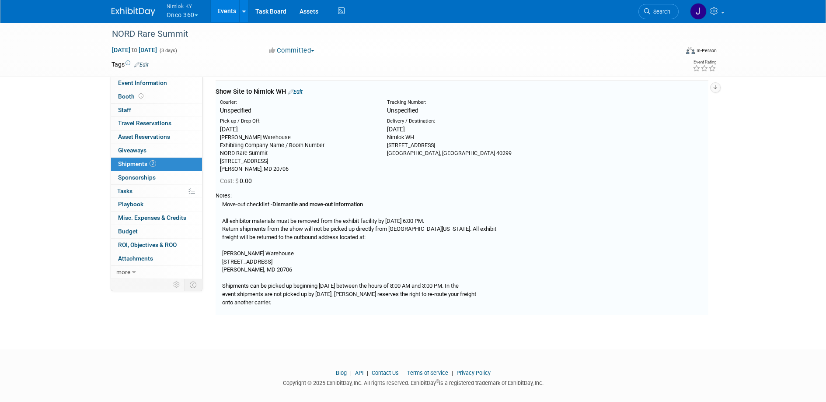
scroll to position [150, 0]
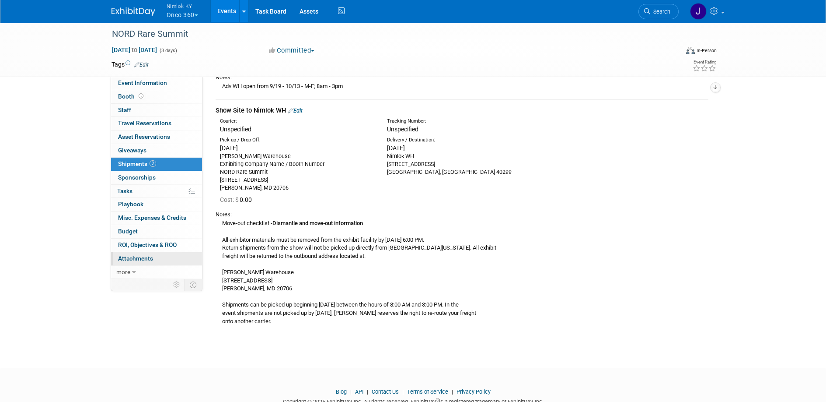
click at [134, 258] on span "Attachments 0" at bounding box center [135, 258] width 35 height 7
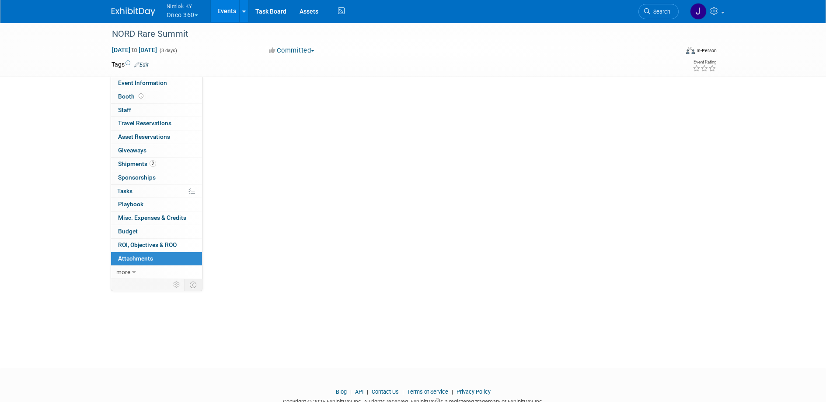
click at [134, 258] on span "Attachments 0" at bounding box center [135, 258] width 35 height 7
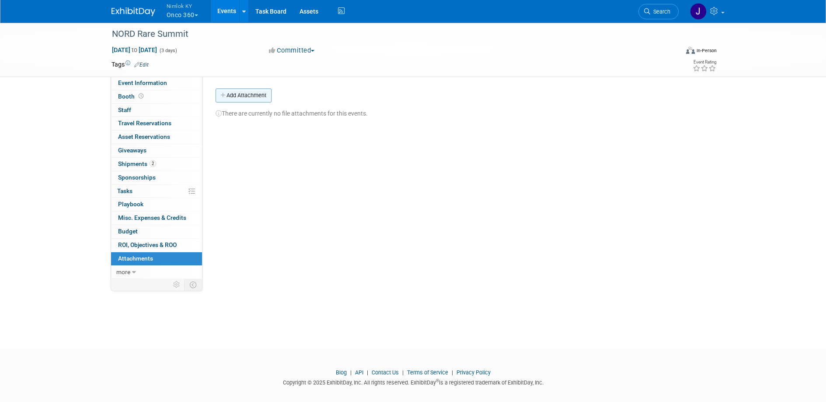
click at [264, 93] on button "Add Attachment" at bounding box center [244, 95] width 56 height 14
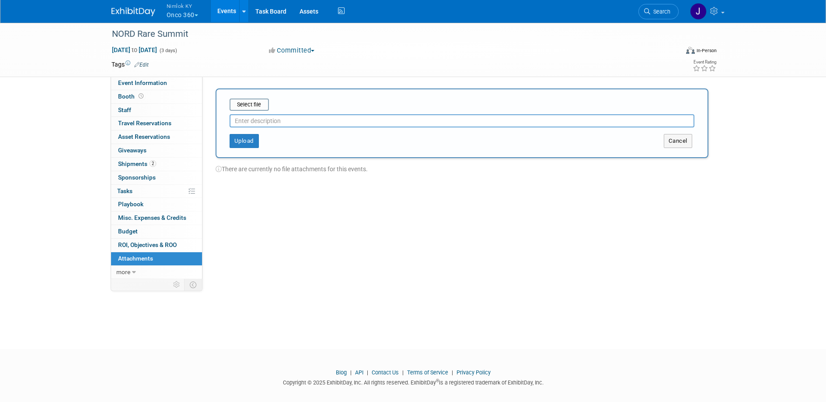
click at [325, 121] on input "text" at bounding box center [462, 120] width 465 height 13
type input "NORD Rare Summit 2025 [PERSON_NAME] QF"
click at [258, 105] on input "file" at bounding box center [216, 104] width 104 height 10
click at [245, 135] on button "Upload" at bounding box center [244, 137] width 29 height 14
